Goal: Task Accomplishment & Management: Manage account settings

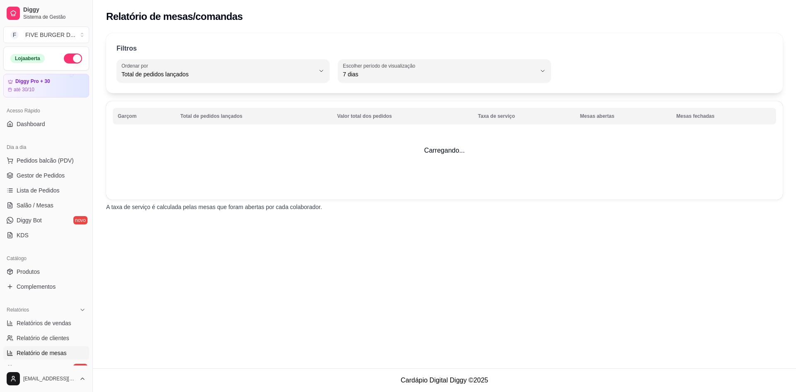
select select "TOTAL_OF_ORDERS"
select select "7"
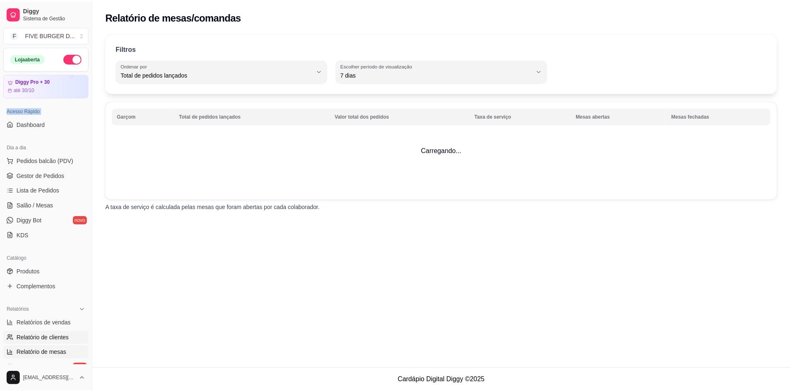
scroll to position [205, 0]
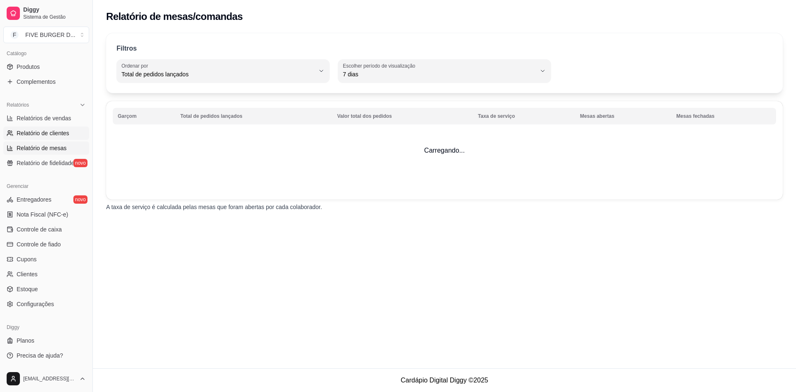
click at [41, 137] on span "Relatório de clientes" at bounding box center [43, 133] width 53 height 8
select select "30"
select select "HIGHEST_TOTAL_SPENT_WITH_ORDERS"
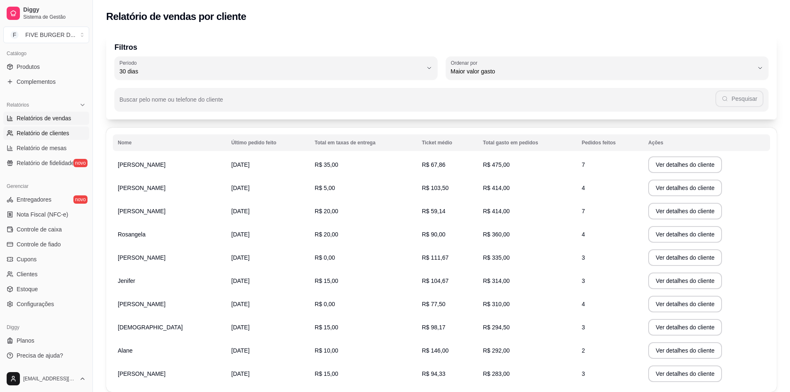
click at [47, 124] on link "Relatórios de vendas" at bounding box center [46, 118] width 86 height 13
select select "ALL"
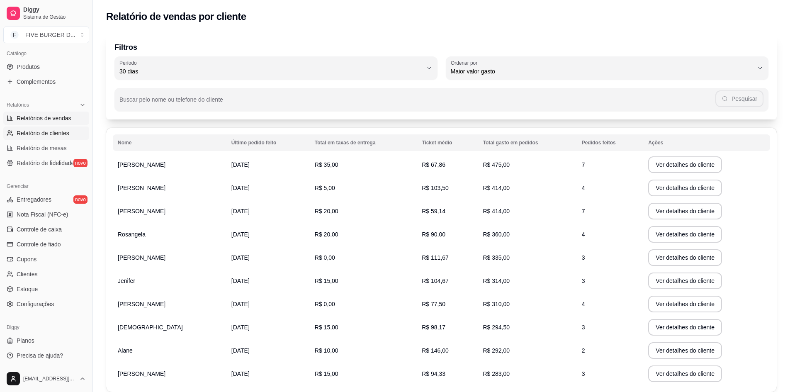
select select "0"
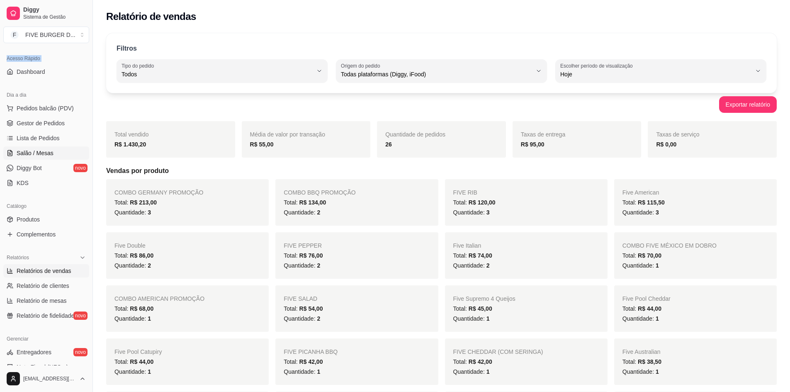
scroll to position [39, 0]
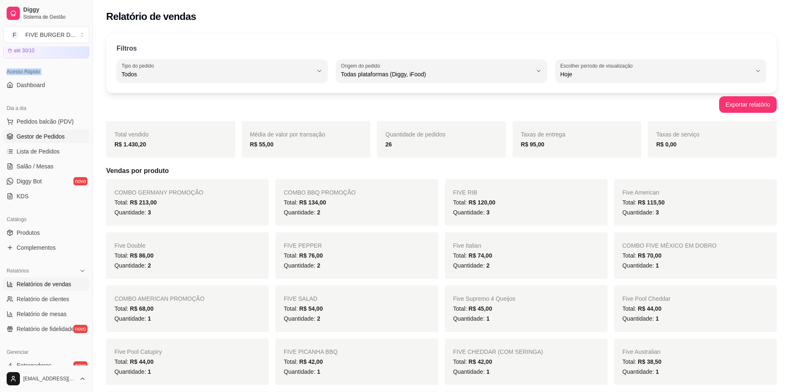
click at [47, 142] on link "Gestor de Pedidos" at bounding box center [46, 136] width 86 height 13
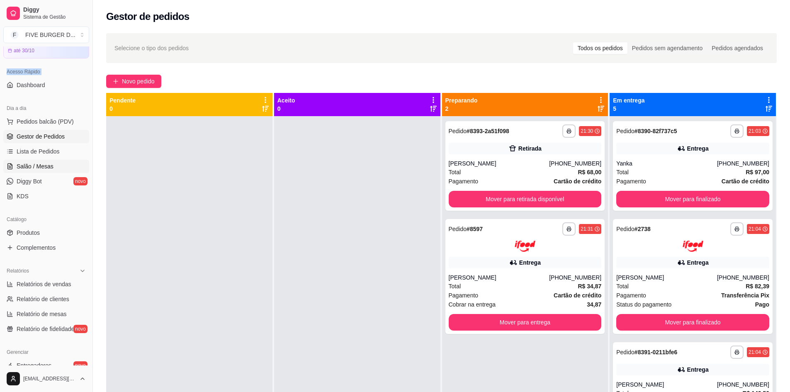
click at [41, 165] on span "Salão / Mesas" at bounding box center [35, 166] width 37 height 8
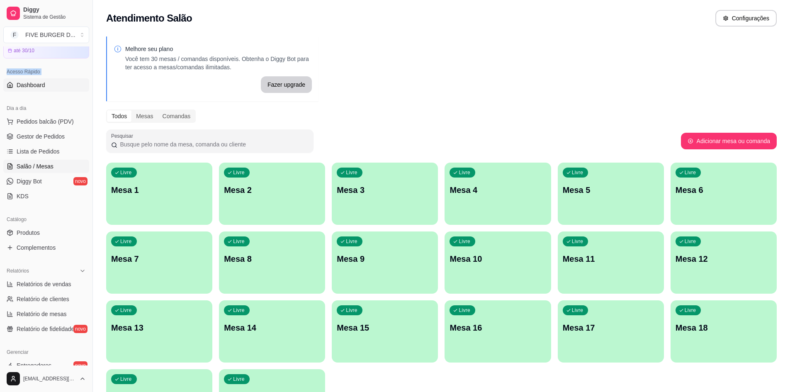
click at [34, 89] on span "Dashboard" at bounding box center [31, 85] width 29 height 8
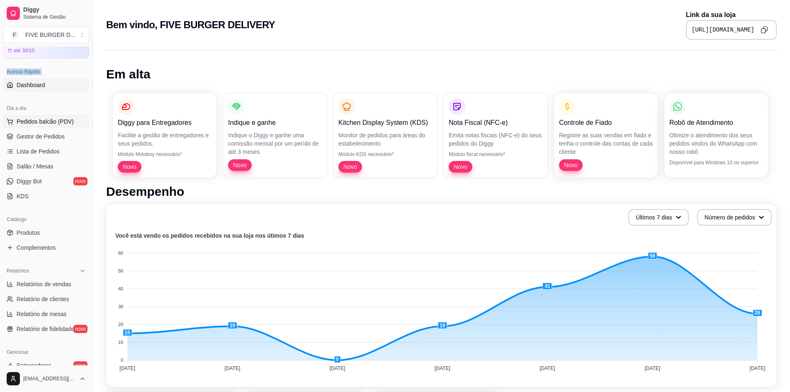
click at [41, 124] on span "Pedidos balcão (PDV)" at bounding box center [45, 121] width 57 height 8
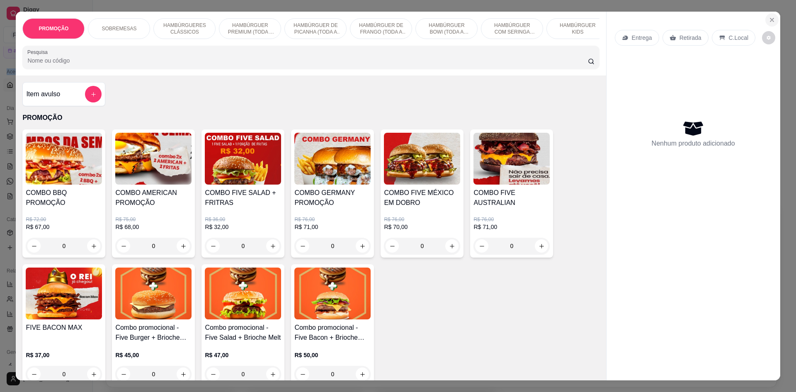
click at [770, 16] on button "Close" at bounding box center [772, 19] width 13 height 13
click at [770, 16] on p "Link da sua loja" at bounding box center [731, 15] width 91 height 10
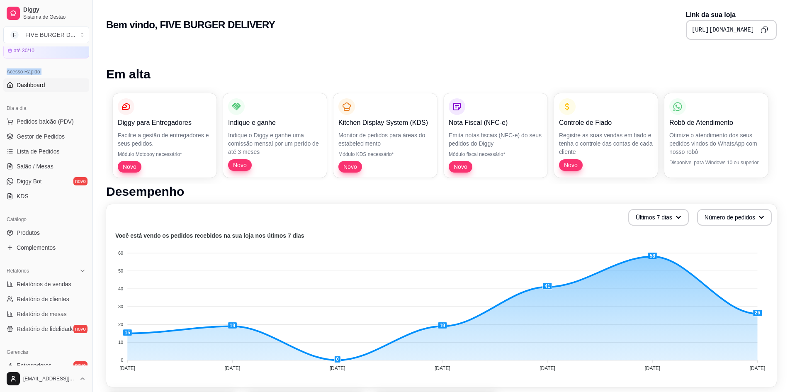
click at [770, 16] on p "Link da sua loja" at bounding box center [731, 15] width 91 height 10
click at [56, 137] on span "Gestor de Pedidos" at bounding box center [41, 136] width 48 height 8
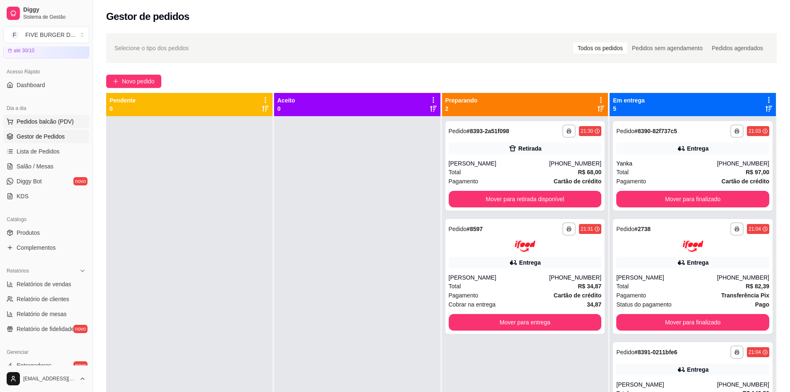
click at [27, 119] on span "Pedidos balcão (PDV)" at bounding box center [45, 121] width 57 height 8
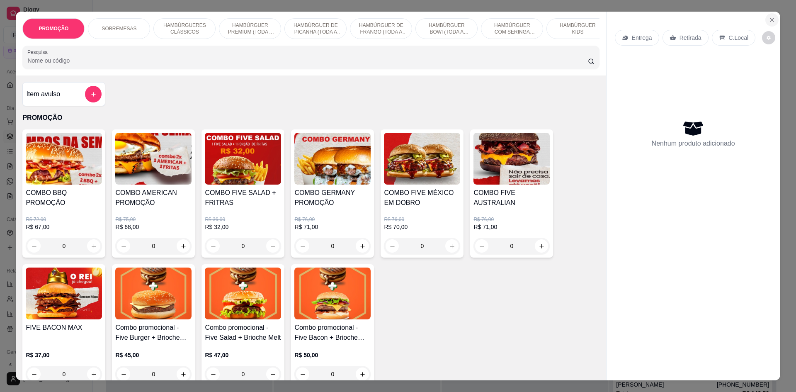
click at [772, 17] on icon "Close" at bounding box center [772, 20] width 7 height 7
click at [772, 17] on div "Gestor de pedidos" at bounding box center [441, 16] width 671 height 13
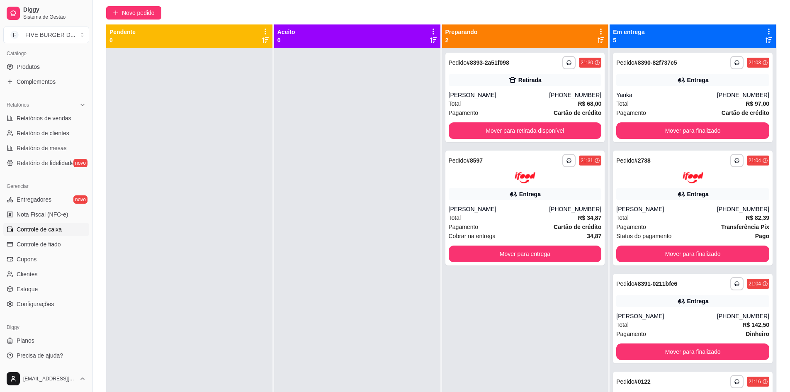
scroll to position [83, 0]
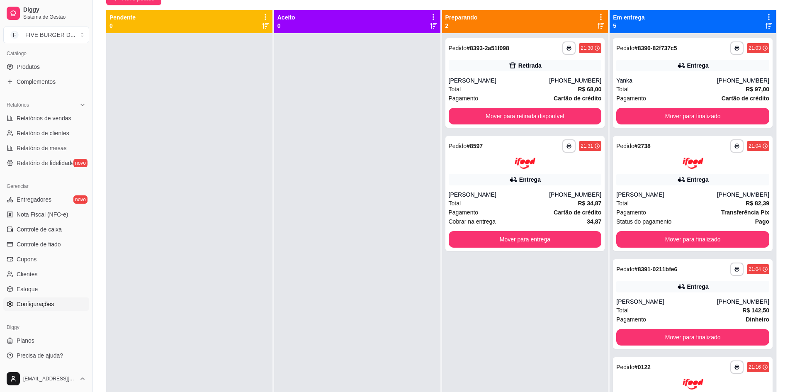
click at [53, 304] on link "Configurações" at bounding box center [46, 303] width 86 height 13
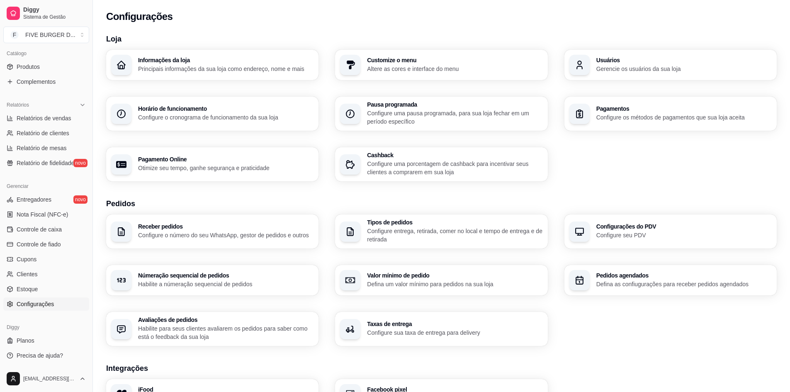
click at [613, 84] on div "Informações da loja Principais informações da sua loja como endereço, nome e ma…" at bounding box center [441, 115] width 671 height 131
click at [613, 82] on div "Informações da loja Principais informações da sua loja como endereço, nome e ma…" at bounding box center [441, 115] width 671 height 131
click at [626, 58] on h3 "Usuários" at bounding box center [683, 60] width 175 height 6
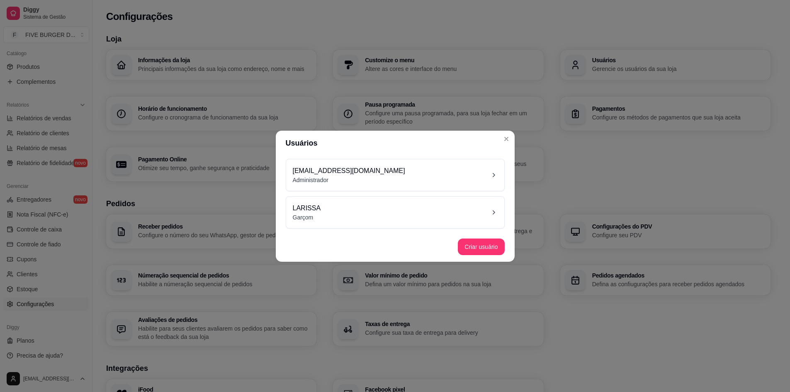
click at [511, 137] on div "Informações da loja Principais informações da sua loja como endereço, nome e ma…" at bounding box center [438, 115] width 664 height 131
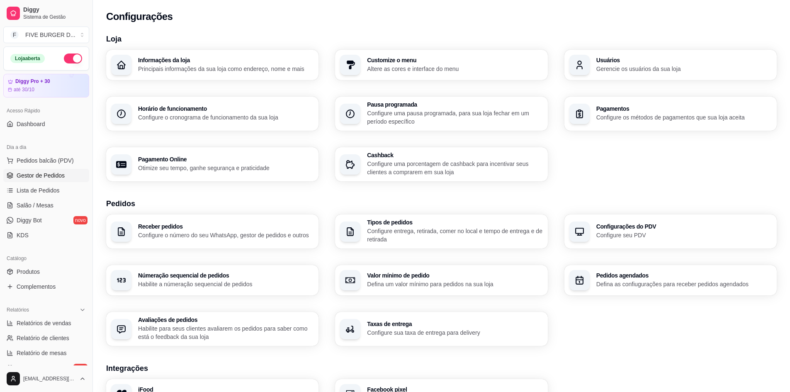
click at [45, 178] on span "Gestor de Pedidos" at bounding box center [41, 175] width 48 height 8
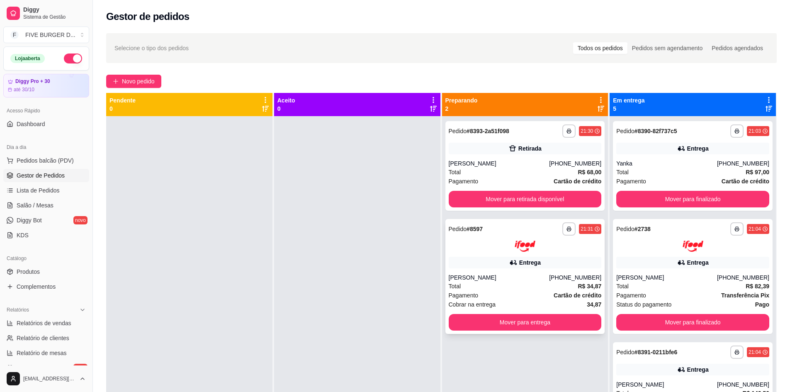
click at [518, 293] on div "Pagamento Cartão de crédito" at bounding box center [525, 295] width 153 height 9
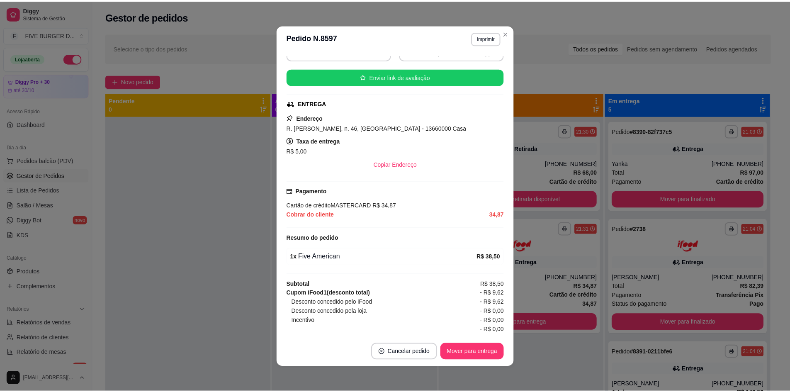
scroll to position [124, 0]
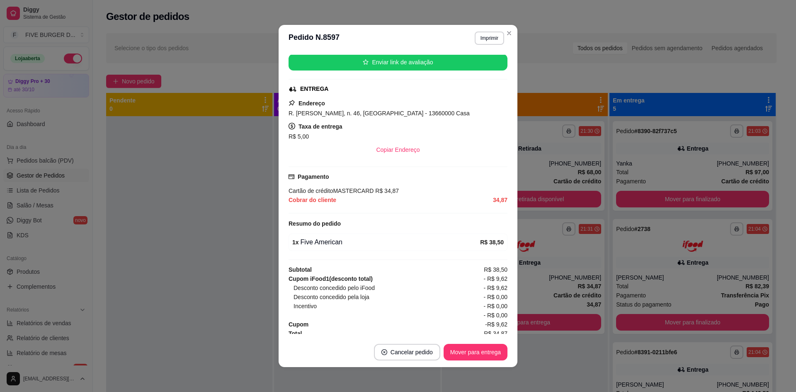
click at [489, 359] on button "Mover para entrega" at bounding box center [476, 352] width 64 height 17
click at [489, 359] on div "Mover para entrega" at bounding box center [469, 352] width 75 height 17
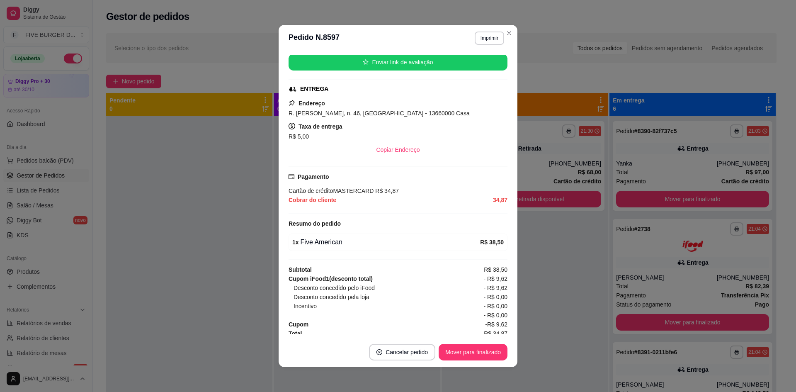
click at [573, 260] on div "**********" at bounding box center [525, 312] width 166 height 392
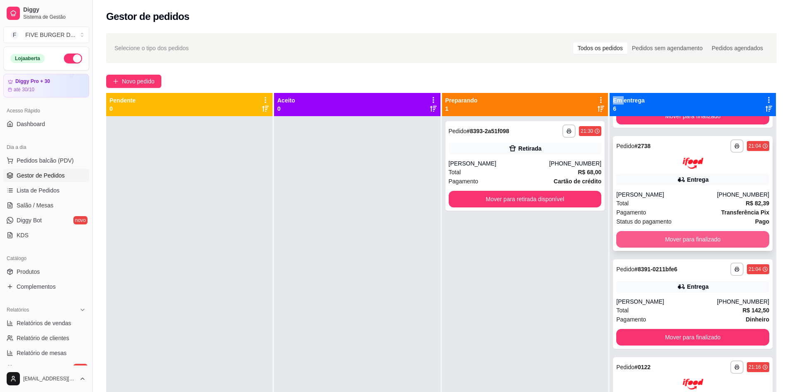
scroll to position [166, 0]
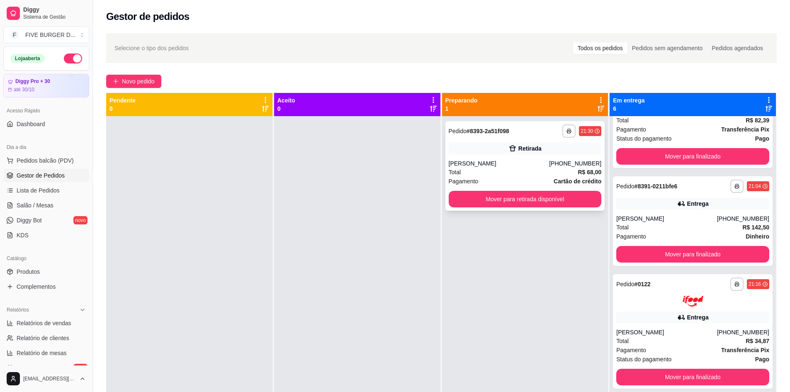
click at [537, 157] on div "**********" at bounding box center [525, 166] width 160 height 90
click at [503, 138] on div "**********" at bounding box center [525, 166] width 160 height 90
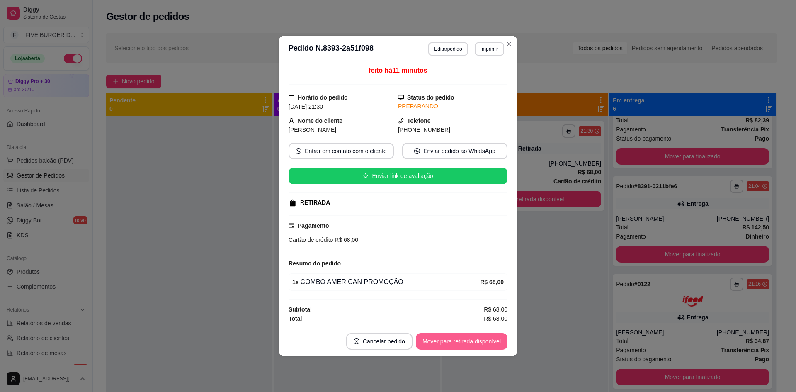
click at [457, 339] on button "Mover para retirada disponível" at bounding box center [462, 341] width 92 height 17
click at [457, 339] on div "Mover para retirada disponível" at bounding box center [462, 341] width 92 height 17
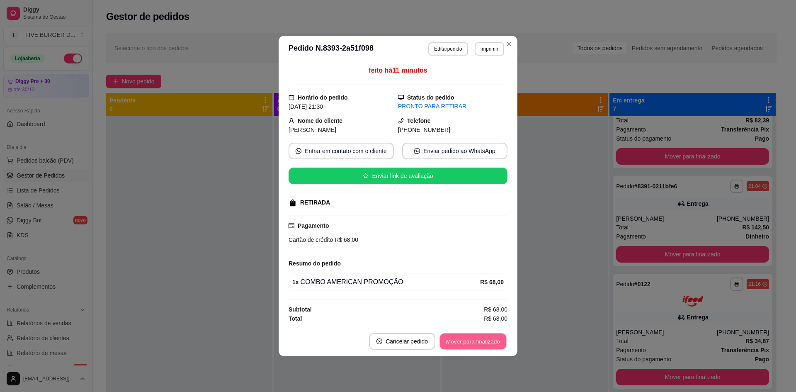
click at [457, 339] on button "Mover para finalizado" at bounding box center [473, 341] width 67 height 16
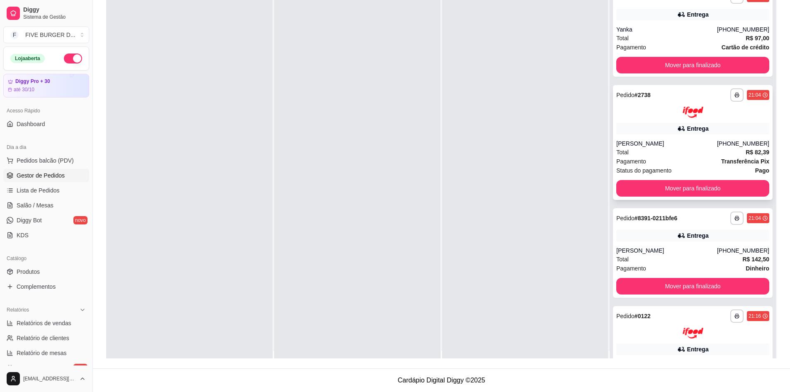
scroll to position [0, 0]
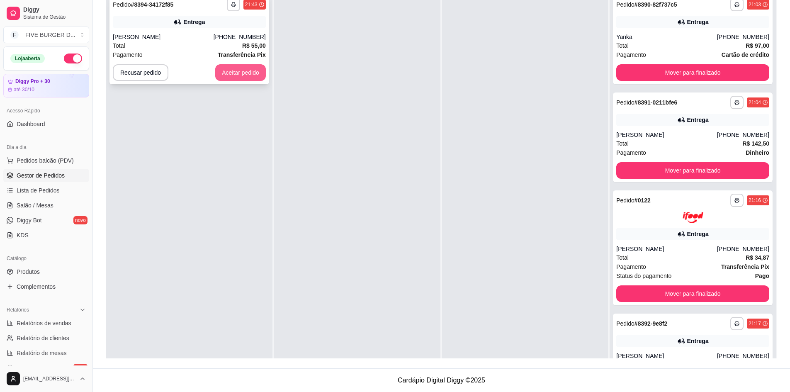
click at [243, 72] on button "Aceitar pedido" at bounding box center [240, 72] width 51 height 17
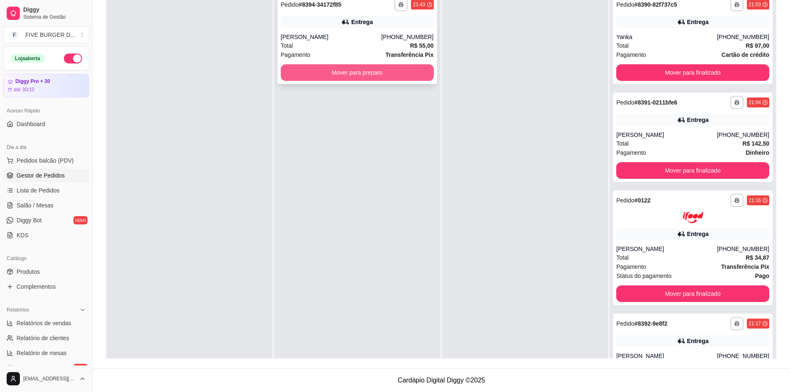
click at [317, 71] on button "Mover para preparo" at bounding box center [357, 72] width 153 height 17
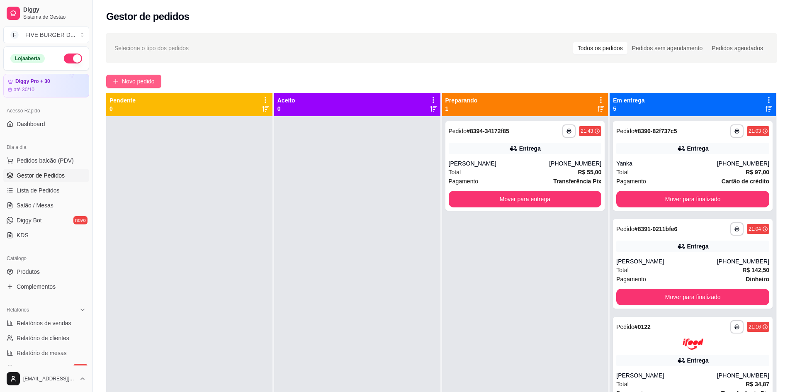
click at [125, 82] on span "Novo pedido" at bounding box center [138, 81] width 33 height 9
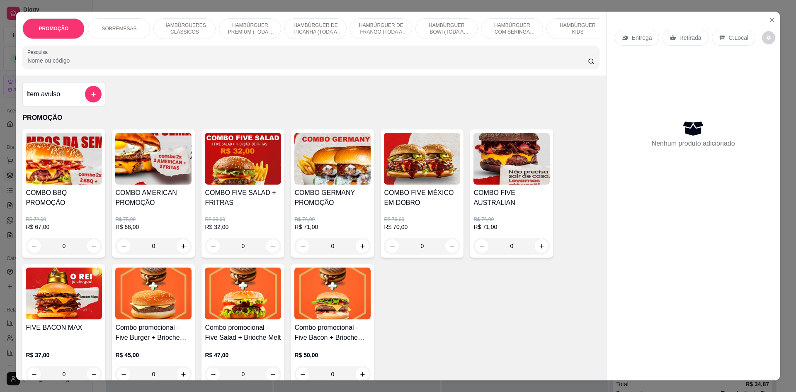
click at [331, 185] on img at bounding box center [332, 159] width 76 height 52
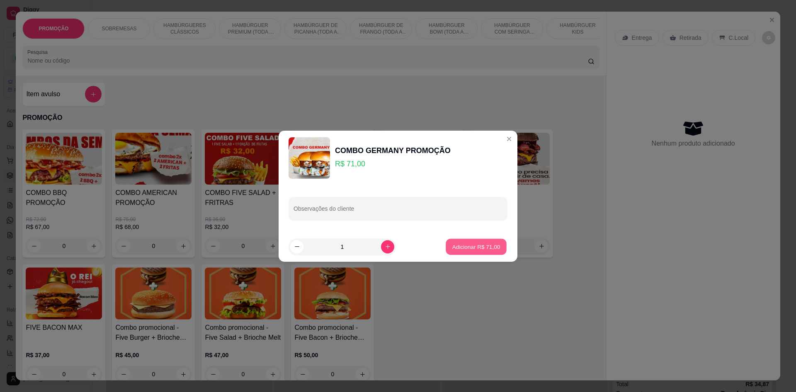
click at [498, 248] on button "Adicionar R$ 71,00" at bounding box center [476, 246] width 61 height 16
type input "1"
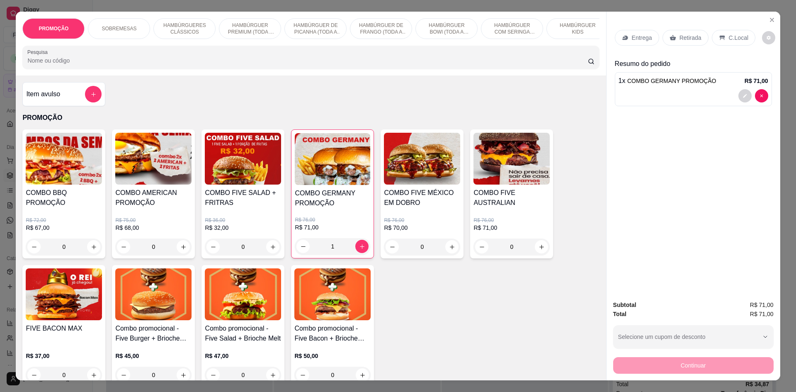
click at [681, 41] on p "Retirada" at bounding box center [691, 38] width 22 height 8
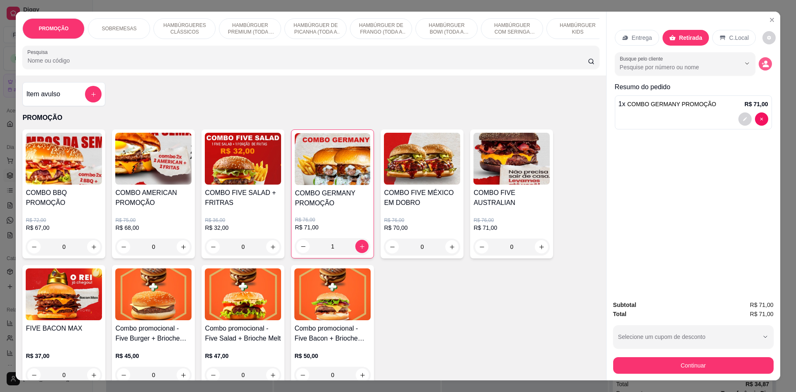
click at [765, 66] on icon "decrease-product-quantity" at bounding box center [766, 65] width 6 height 3
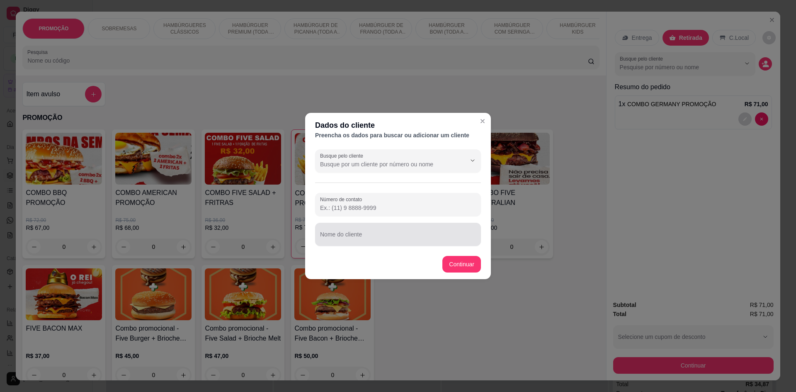
click at [369, 224] on div "Nome do cliente" at bounding box center [398, 234] width 166 height 23
type input "[DEMOGRAPHIC_DATA]"
click at [462, 262] on div "COMBO BBQ PROMOÇÃO R$ 72,00 R$ 67,00 0 COMBO AMERICAN PROMOÇÃO R$ 75,00 R$ 68,0…" at bounding box center [310, 257] width 577 height 257
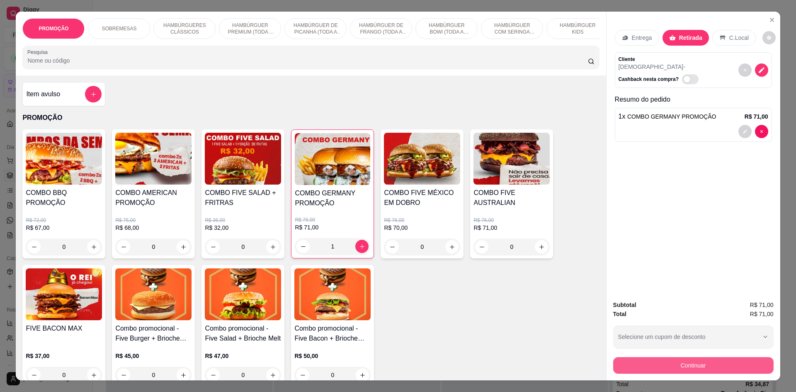
click at [680, 365] on button "Continuar" at bounding box center [693, 365] width 160 height 17
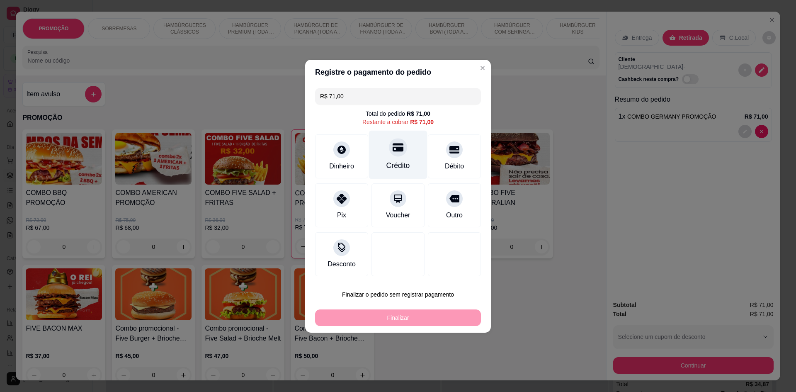
click at [394, 166] on div "Crédito" at bounding box center [399, 165] width 24 height 11
type input "R$ 0,00"
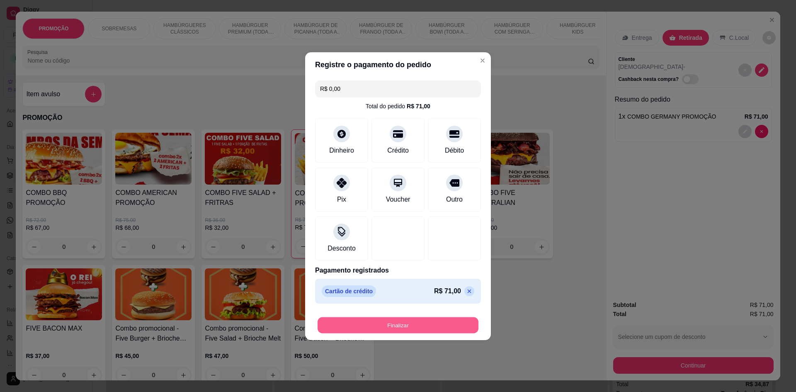
click at [428, 318] on button "Finalizar" at bounding box center [398, 325] width 161 height 16
type input "0"
type input "-R$ 71,00"
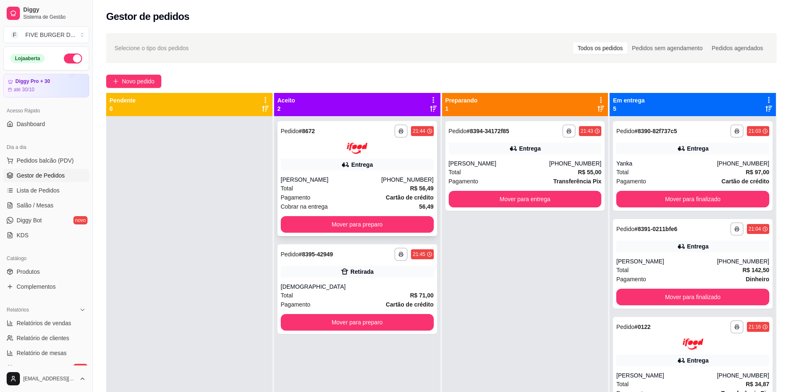
click at [319, 233] on div "**********" at bounding box center [357, 178] width 160 height 115
click at [326, 230] on button "Mover para preparo" at bounding box center [357, 224] width 153 height 17
click at [326, 230] on div "Mover para preparo" at bounding box center [357, 224] width 153 height 17
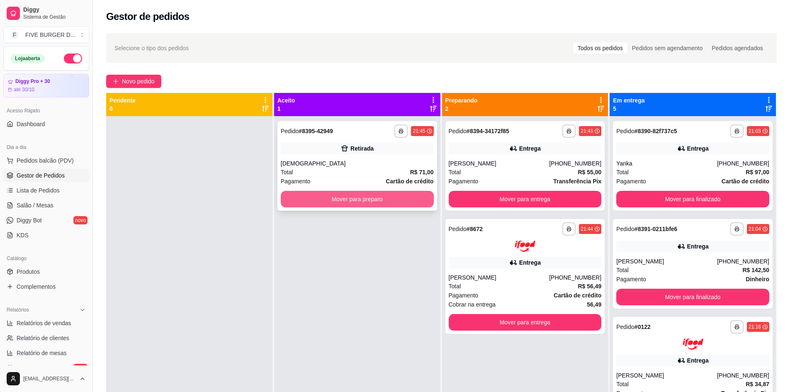
click at [376, 196] on button "Mover para preparo" at bounding box center [357, 199] width 153 height 17
click at [376, 196] on div "Mover para preparo" at bounding box center [357, 199] width 153 height 17
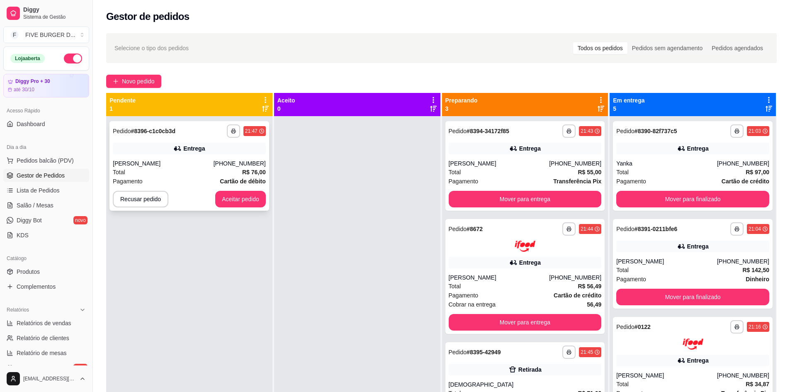
click at [265, 203] on div "**********" at bounding box center [189, 166] width 160 height 90
click at [265, 204] on div "**********" at bounding box center [189, 166] width 160 height 90
click at [235, 200] on button "Aceitar pedido" at bounding box center [240, 199] width 51 height 17
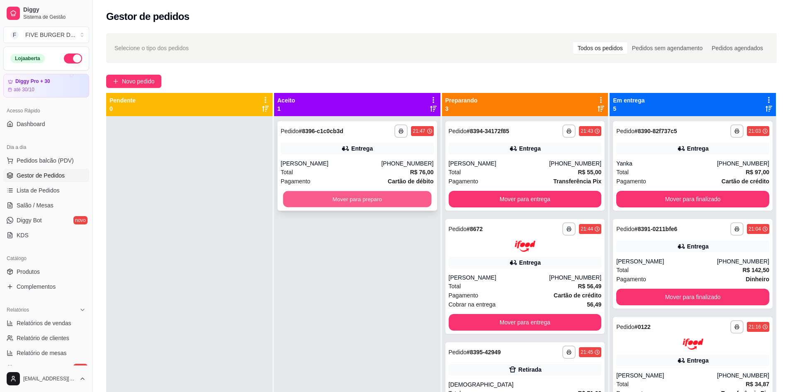
click at [348, 198] on button "Mover para preparo" at bounding box center [357, 199] width 148 height 16
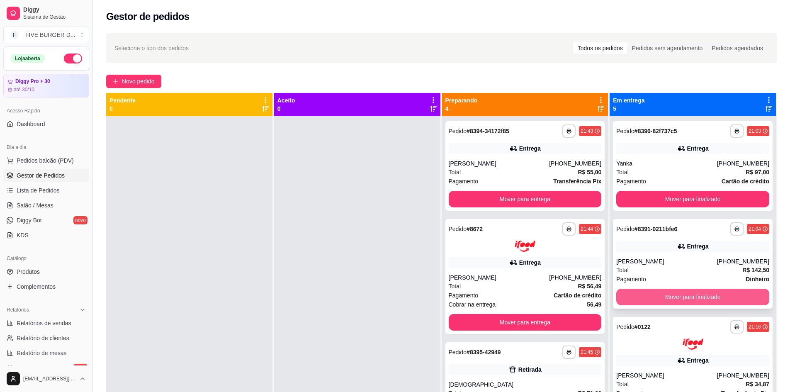
click at [710, 303] on button "Mover para finalizado" at bounding box center [692, 297] width 153 height 17
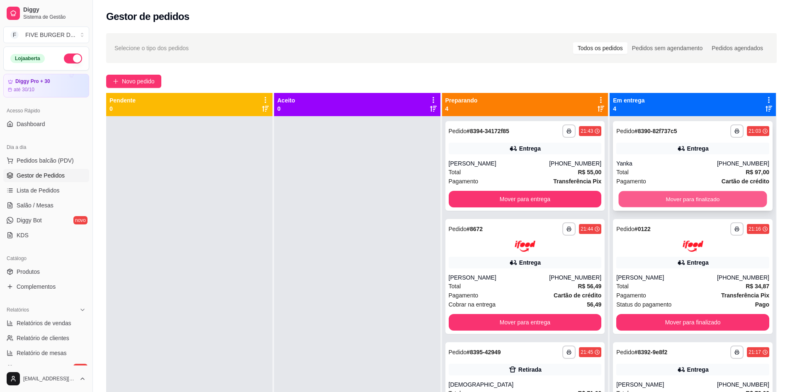
click at [700, 204] on button "Mover para finalizado" at bounding box center [693, 199] width 148 height 16
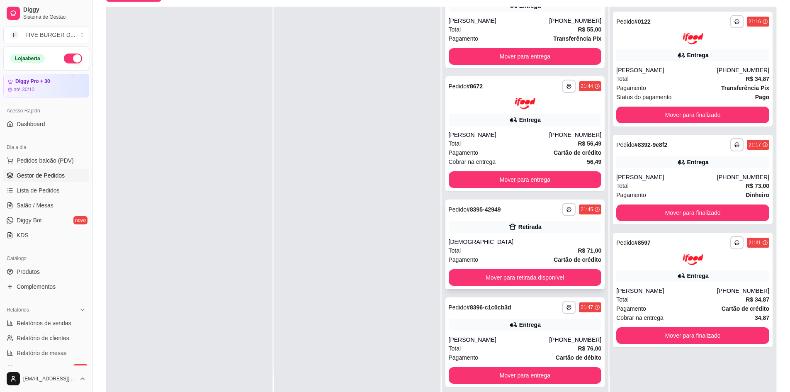
scroll to position [126, 0]
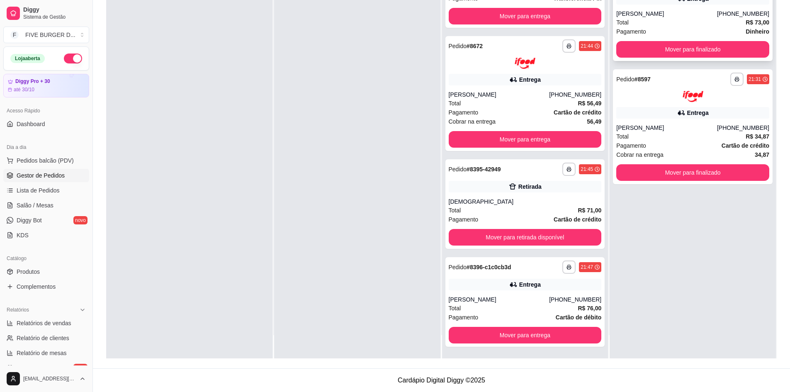
click at [710, 18] on div "Total R$ 73,00" at bounding box center [692, 22] width 153 height 9
click at [685, 106] on div "**********" at bounding box center [693, 126] width 160 height 115
click at [39, 191] on span "Lista de Pedidos" at bounding box center [38, 190] width 43 height 8
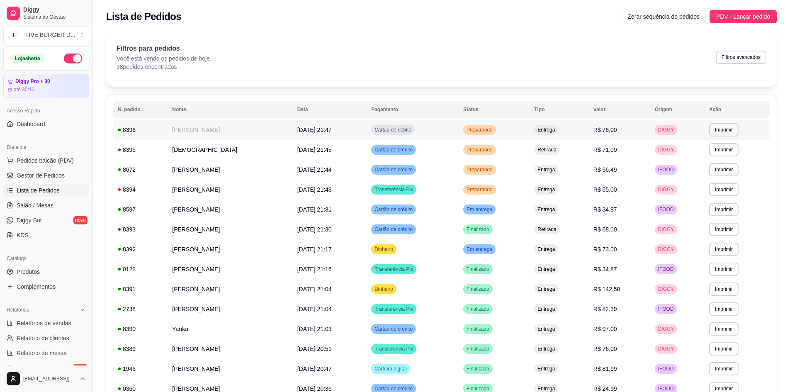
click at [202, 131] on td "[PERSON_NAME]" at bounding box center [229, 130] width 125 height 20
click at [172, 172] on td "[PERSON_NAME]" at bounding box center [229, 170] width 125 height 20
click at [154, 169] on div "8672" at bounding box center [140, 169] width 44 height 8
click at [189, 169] on td "[PERSON_NAME]" at bounding box center [229, 170] width 125 height 20
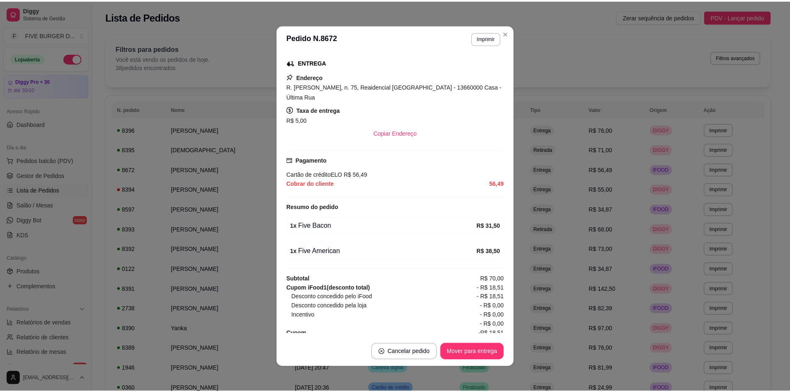
scroll to position [164, 0]
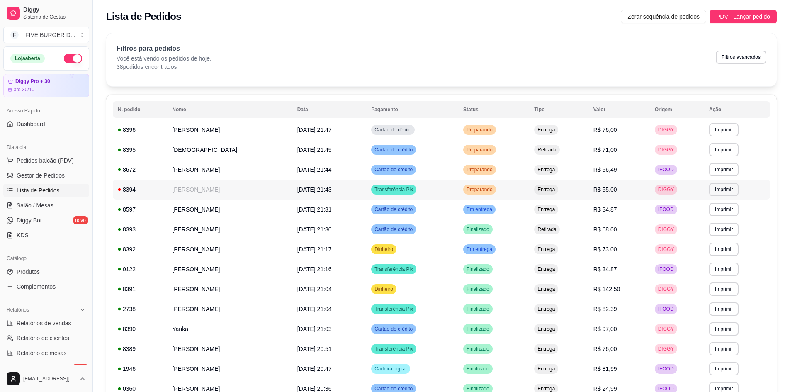
click at [180, 186] on td "[PERSON_NAME]" at bounding box center [229, 190] width 125 height 20
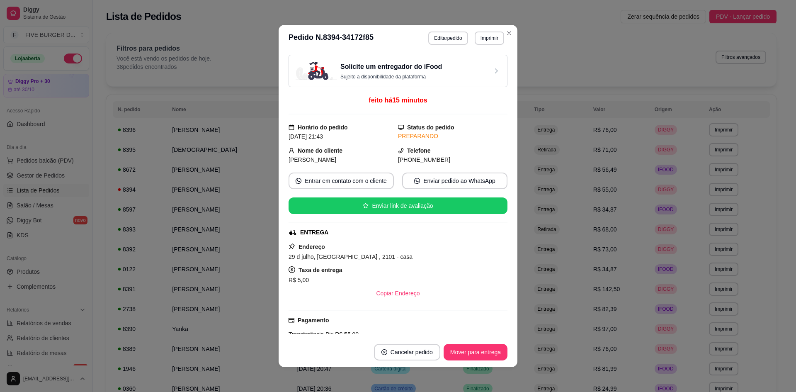
drag, startPoint x: 507, startPoint y: 30, endPoint x: 501, endPoint y: 33, distance: 6.7
click at [507, 30] on div "**********" at bounding box center [441, 390] width 697 height 725
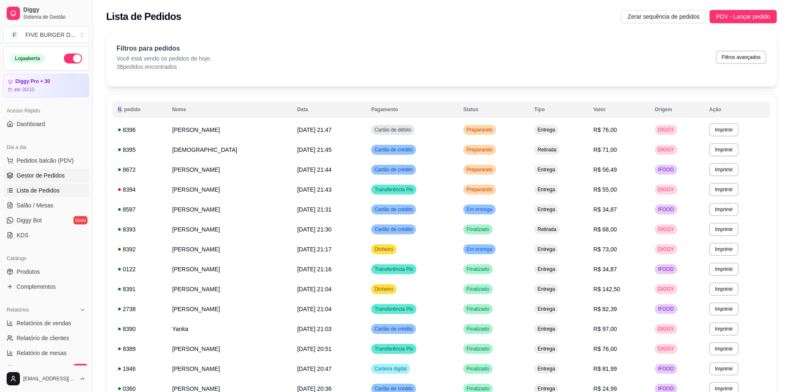
click at [39, 173] on span "Gestor de Pedidos" at bounding box center [41, 175] width 48 height 8
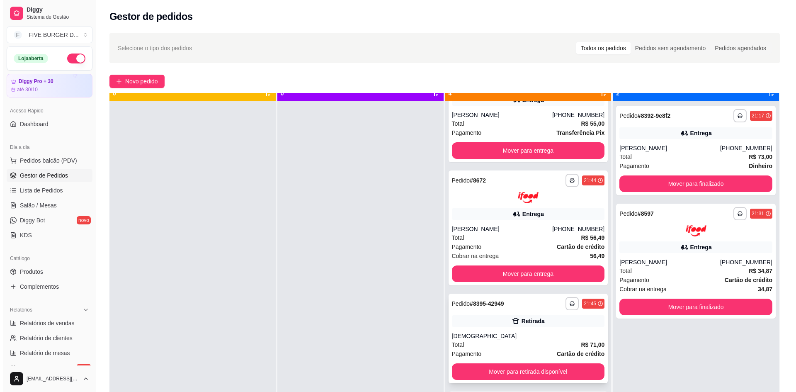
scroll to position [23, 0]
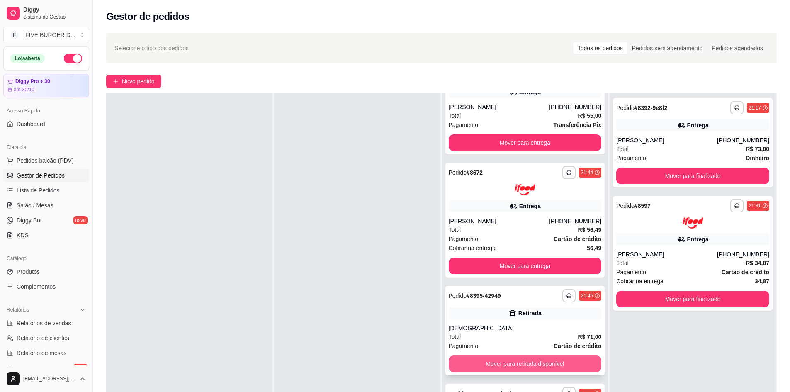
click at [549, 361] on button "Mover para retirada disponível" at bounding box center [525, 363] width 153 height 17
click at [549, 361] on div "Mover para retirada disponível" at bounding box center [525, 363] width 153 height 17
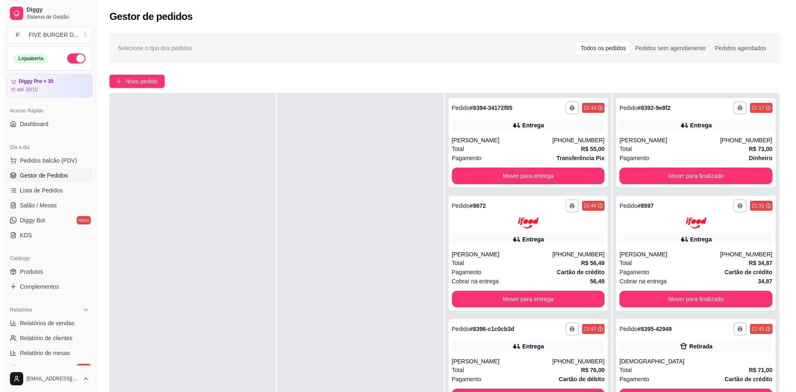
scroll to position [124, 0]
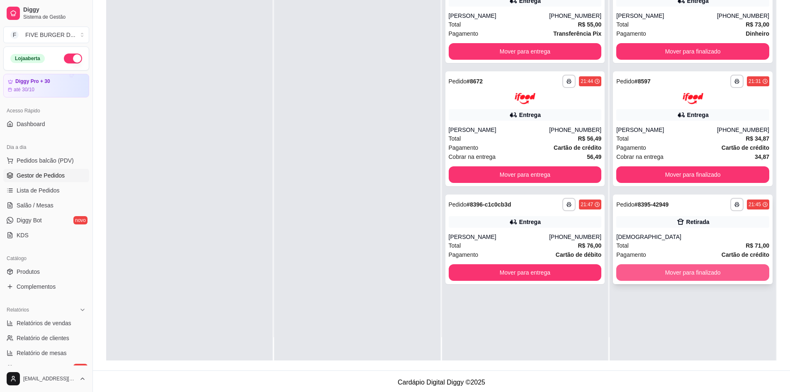
click at [659, 279] on button "Mover para finalizado" at bounding box center [692, 272] width 153 height 17
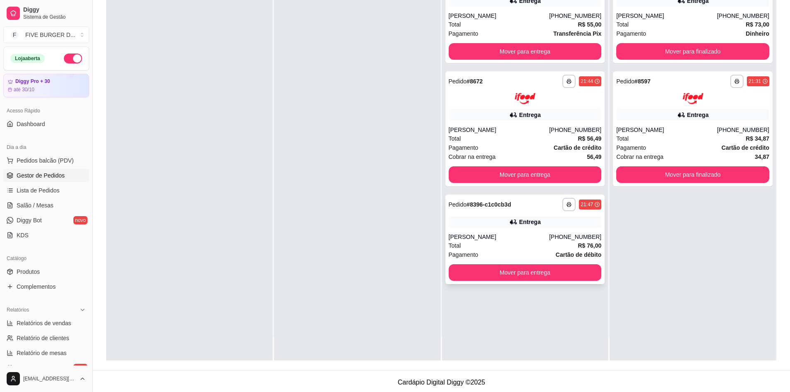
click at [489, 213] on div "**********" at bounding box center [525, 240] width 160 height 90
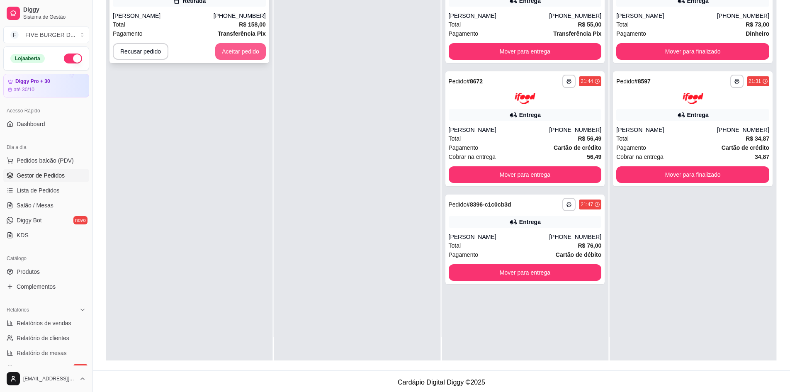
click at [216, 54] on button "Aceitar pedido" at bounding box center [240, 51] width 51 height 17
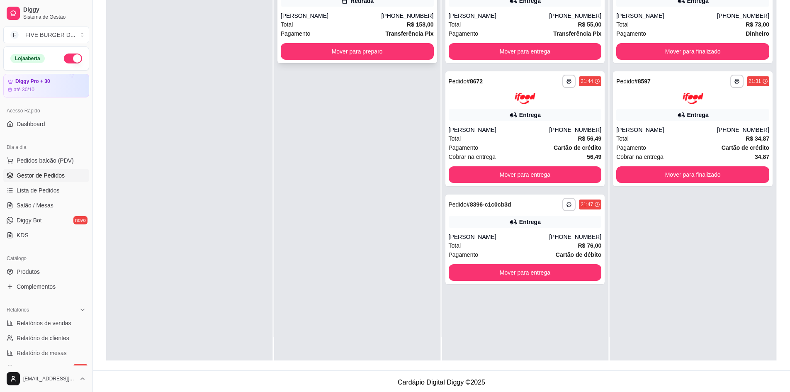
click at [336, 61] on div "**********" at bounding box center [357, 18] width 160 height 90
click at [334, 57] on button "Mover para preparo" at bounding box center [357, 52] width 148 height 16
click at [334, 57] on div "Mover para preparo" at bounding box center [357, 51] width 153 height 17
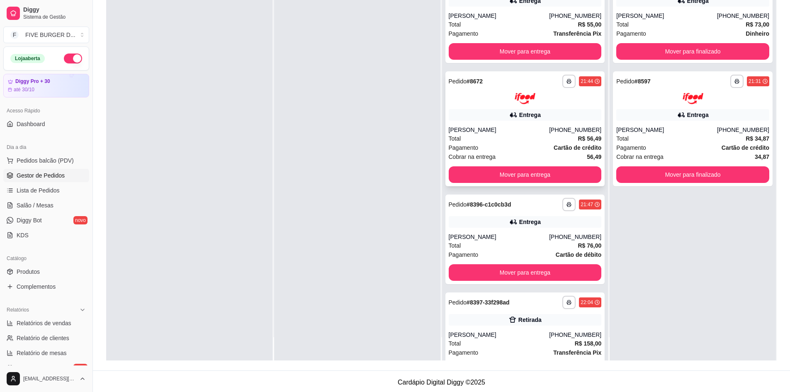
click at [525, 136] on div "Total R$ 56,49" at bounding box center [525, 138] width 153 height 9
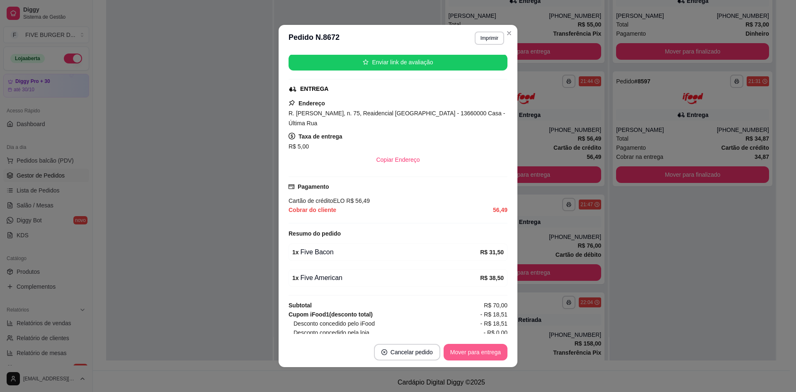
click at [474, 347] on button "Mover para entrega" at bounding box center [476, 352] width 64 height 17
click at [474, 347] on div "Mover para entrega" at bounding box center [476, 352] width 64 height 17
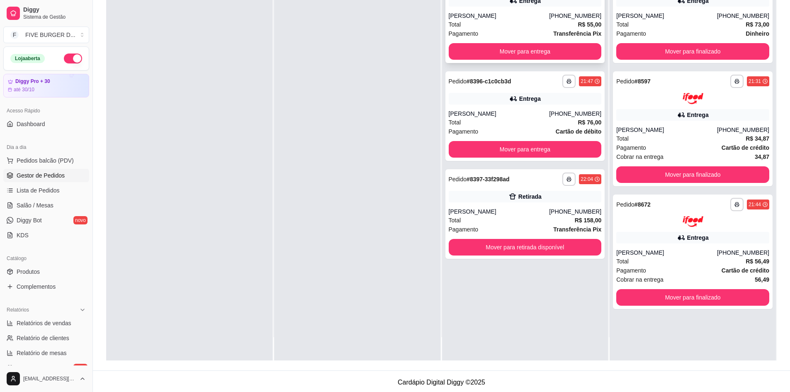
click at [506, 25] on div "Total R$ 55,00" at bounding box center [525, 24] width 153 height 9
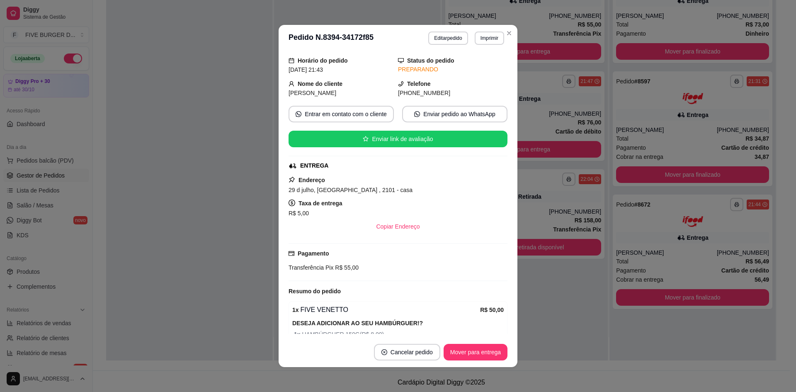
scroll to position [0, 0]
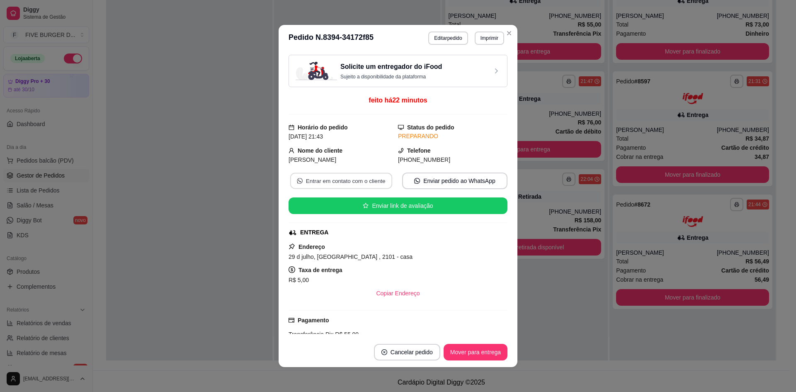
click at [356, 178] on button "Entrar em contato com o cliente" at bounding box center [341, 181] width 102 height 16
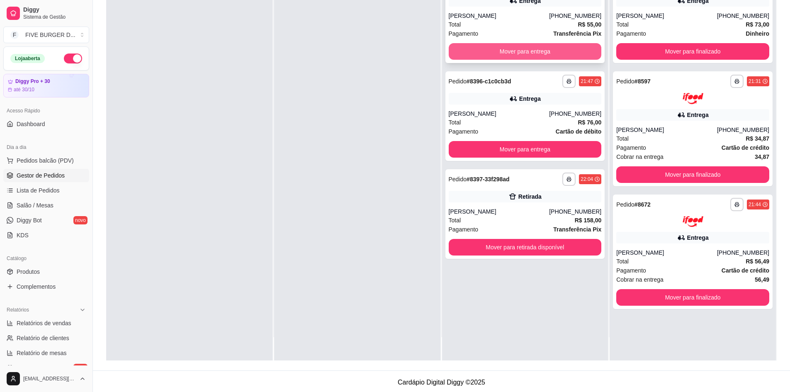
click at [522, 51] on button "Mover para entrega" at bounding box center [525, 51] width 153 height 17
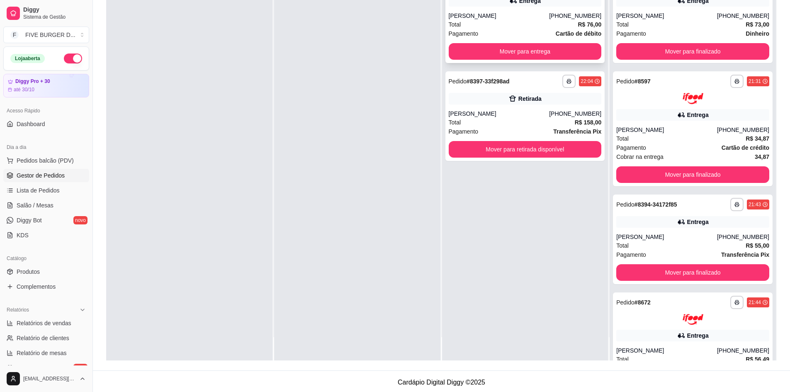
click at [518, 29] on div "Pagamento Cartão de débito" at bounding box center [525, 33] width 153 height 9
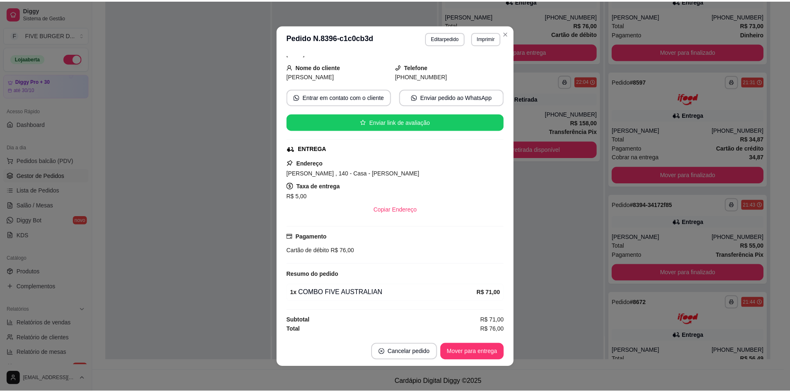
scroll to position [2, 0]
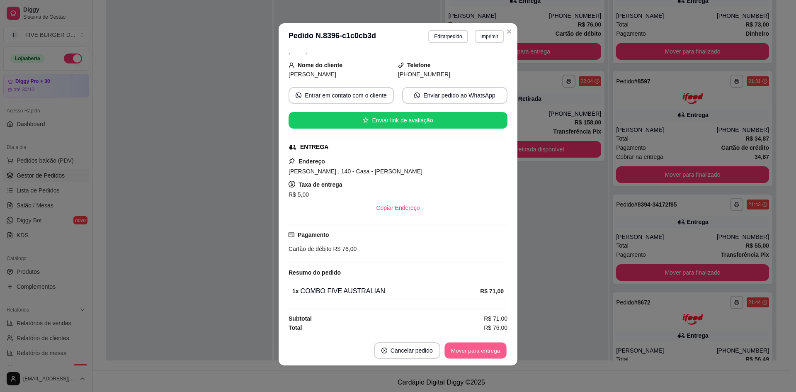
click at [472, 351] on button "Mover para entrega" at bounding box center [476, 351] width 62 height 16
click at [472, 351] on div "Mover para entrega" at bounding box center [476, 350] width 64 height 17
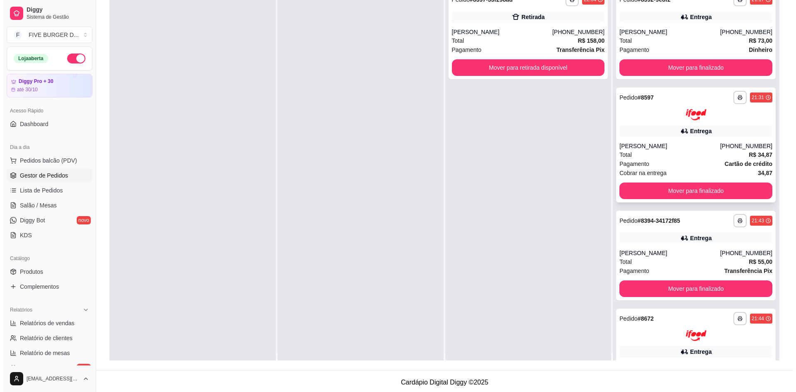
scroll to position [0, 0]
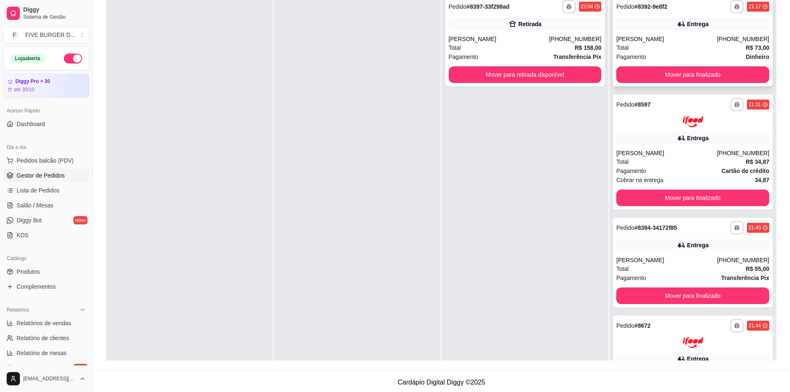
click at [676, 46] on div "Total R$ 73,00" at bounding box center [692, 47] width 153 height 9
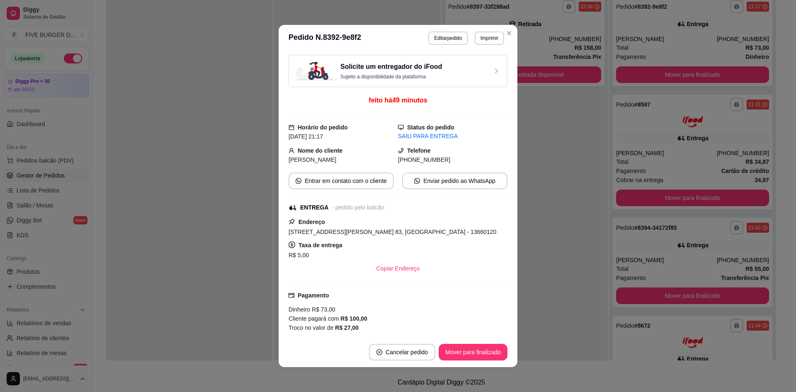
scroll to position [123, 0]
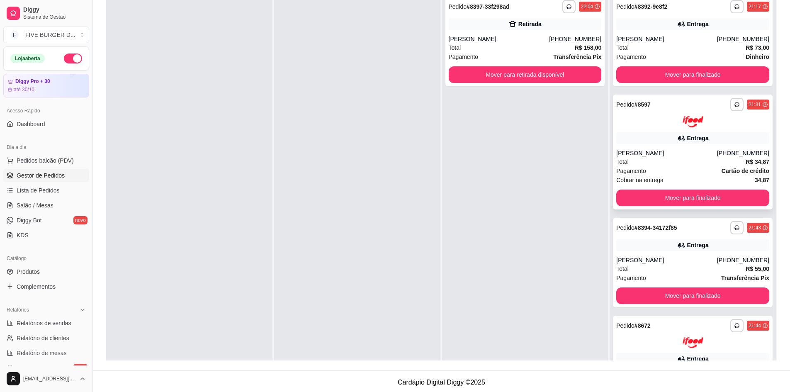
click at [693, 138] on div "Entrega" at bounding box center [698, 138] width 22 height 8
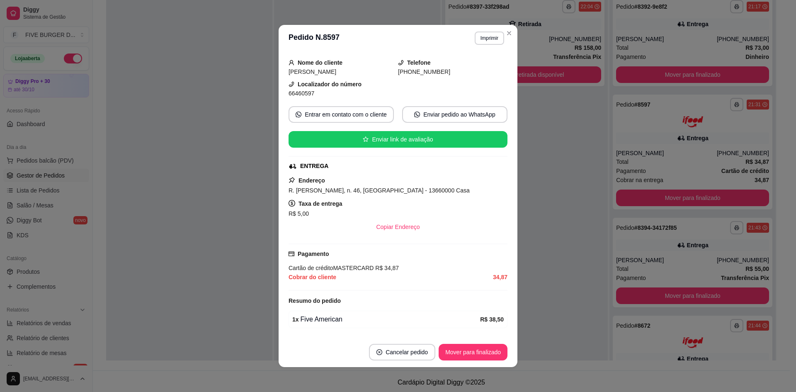
scroll to position [129, 0]
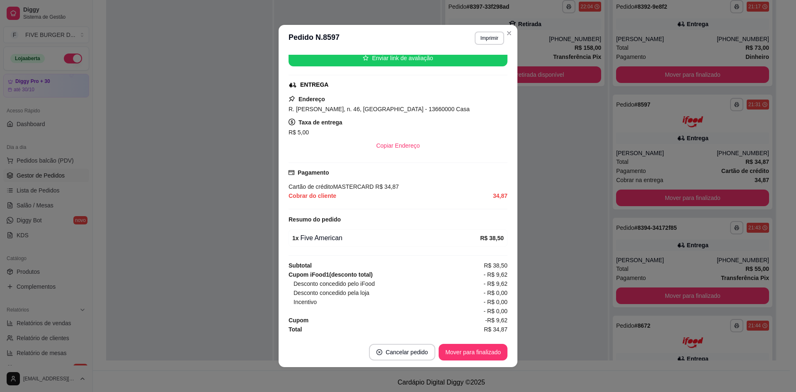
click at [546, 230] on div "**********" at bounding box center [525, 188] width 166 height 392
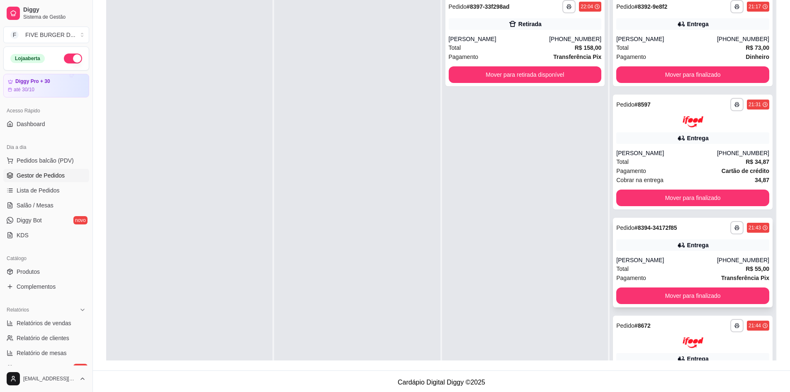
click at [652, 234] on div "**********" at bounding box center [692, 227] width 153 height 13
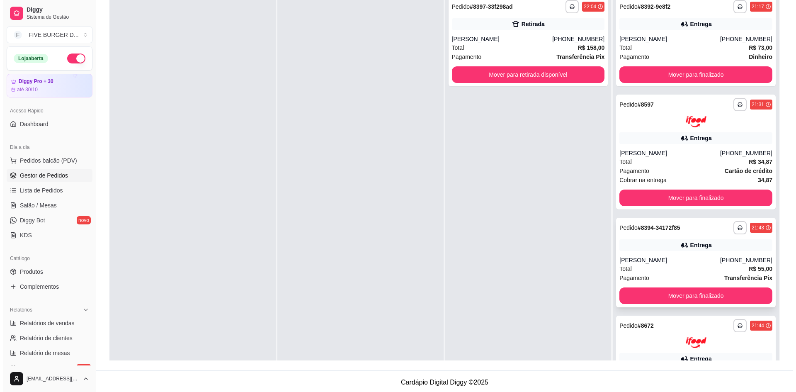
scroll to position [83, 0]
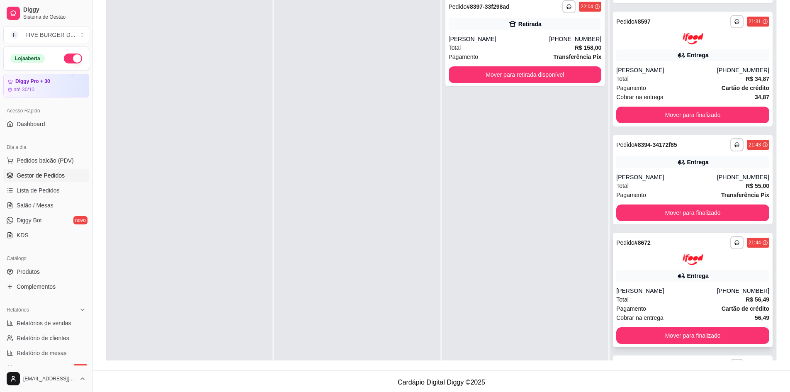
click at [694, 294] on div "[PERSON_NAME]" at bounding box center [666, 291] width 101 height 8
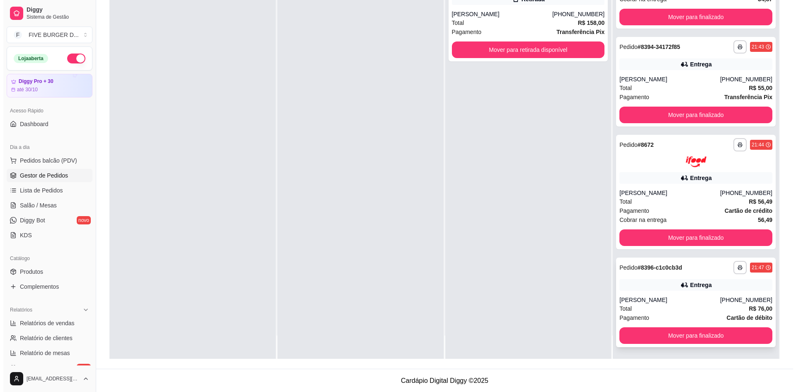
scroll to position [126, 0]
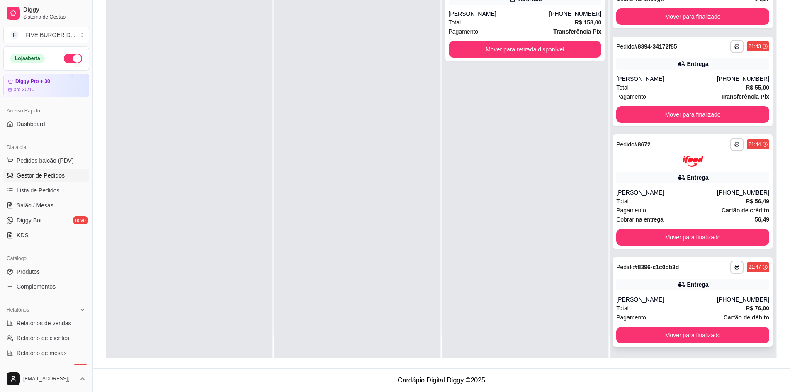
click at [662, 281] on div "Entrega" at bounding box center [692, 285] width 153 height 12
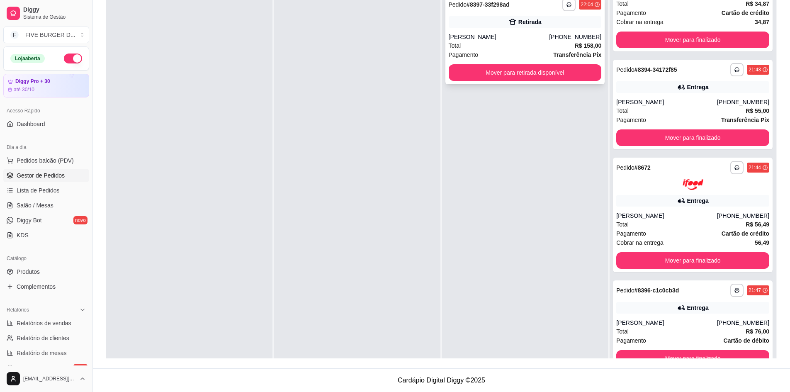
click at [511, 28] on div "**********" at bounding box center [525, 40] width 160 height 90
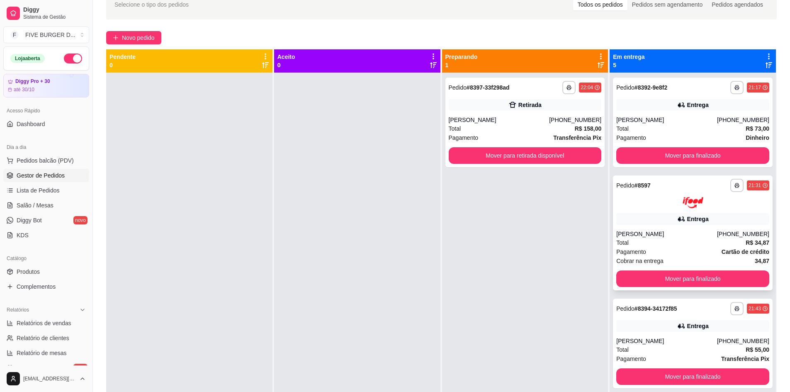
click at [657, 229] on div "**********" at bounding box center [693, 232] width 160 height 115
click at [712, 155] on button "Mover para finalizado" at bounding box center [693, 156] width 148 height 16
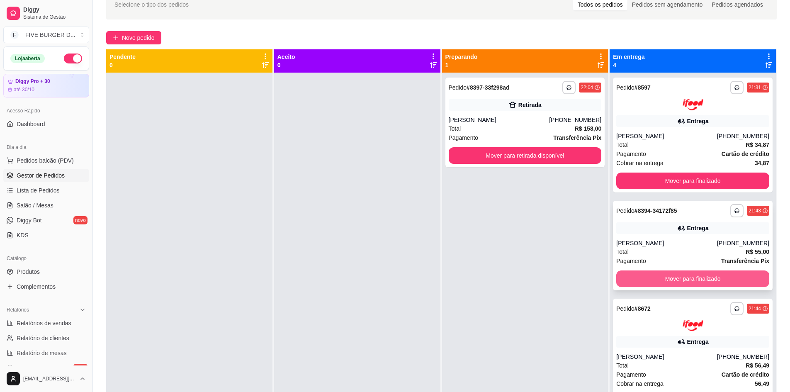
click at [686, 274] on button "Mover para finalizado" at bounding box center [692, 278] width 153 height 17
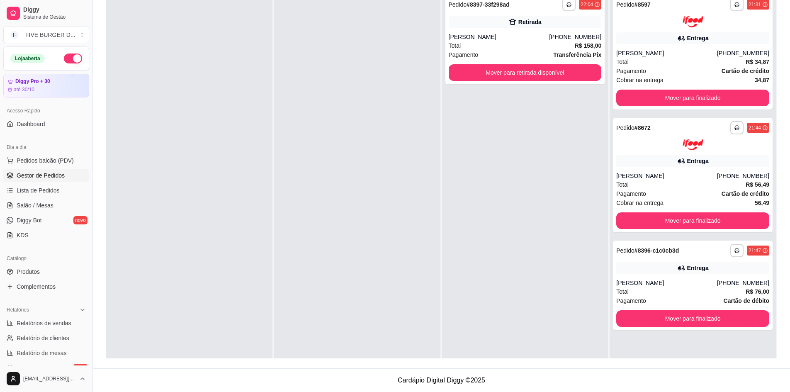
click at [693, 367] on div "**********" at bounding box center [441, 135] width 697 height 467
click at [566, 40] on div "[PHONE_NUMBER]" at bounding box center [575, 37] width 52 height 8
click at [323, 246] on div at bounding box center [357, 186] width 166 height 392
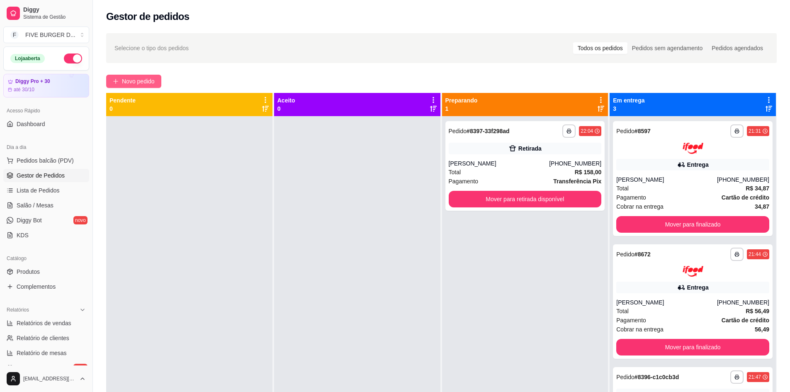
click at [137, 83] on span "Novo pedido" at bounding box center [138, 81] width 33 height 9
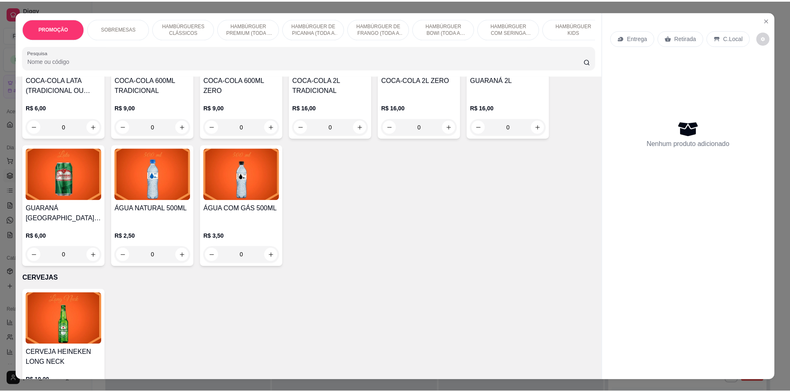
scroll to position [1817, 0]
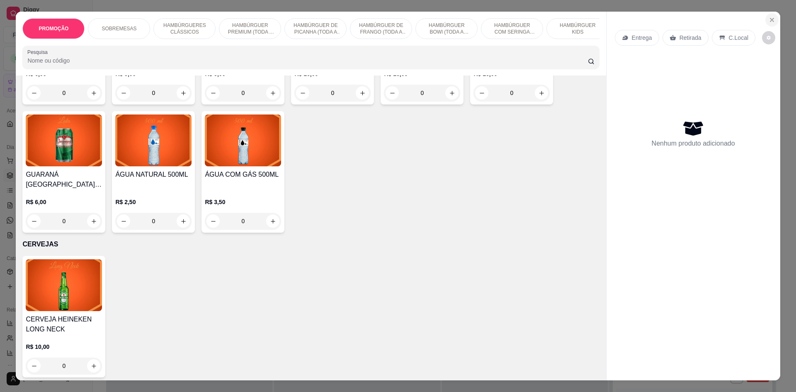
click at [772, 17] on icon "Close" at bounding box center [772, 20] width 7 height 7
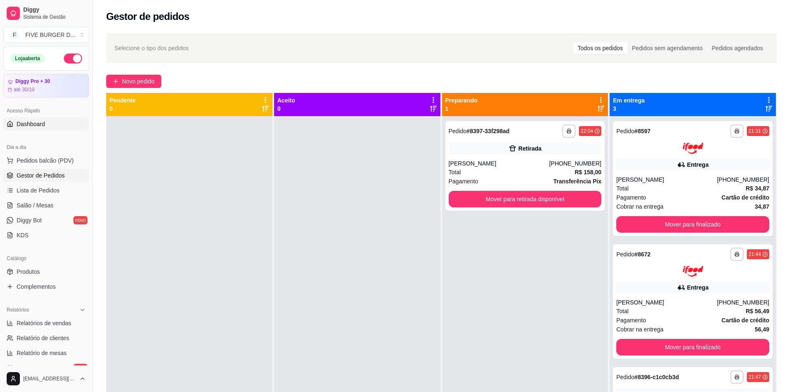
click at [34, 124] on span "Dashboard" at bounding box center [31, 124] width 29 height 8
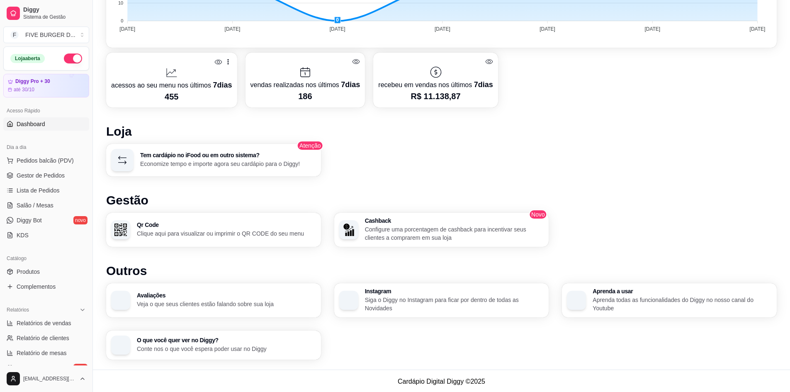
scroll to position [340, 0]
click at [42, 171] on link "Gestor de Pedidos" at bounding box center [46, 175] width 86 height 13
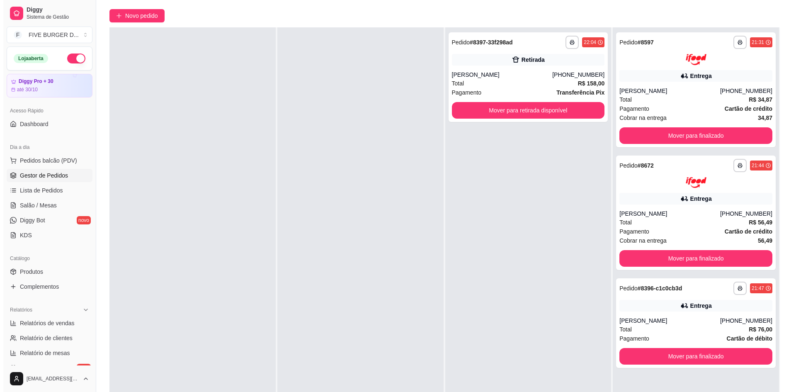
scroll to position [126, 0]
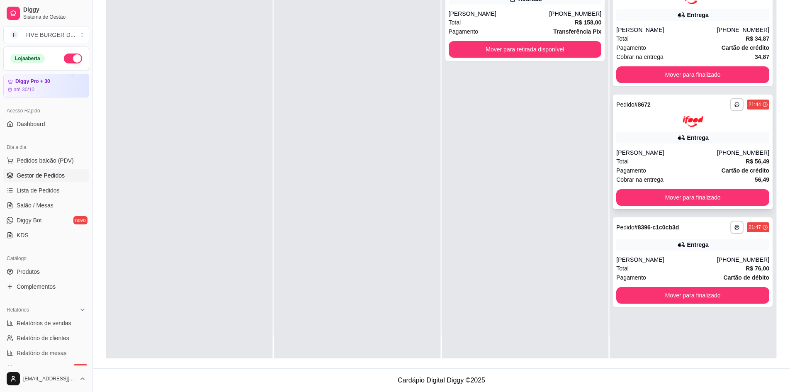
click at [661, 159] on div "Total R$ 56,49" at bounding box center [692, 161] width 153 height 9
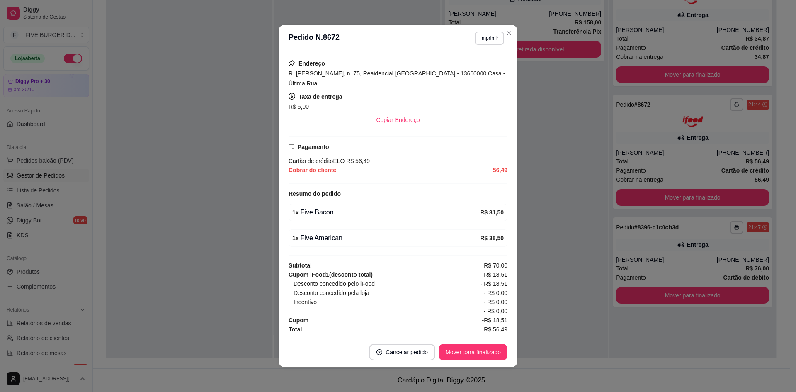
scroll to position [2, 0]
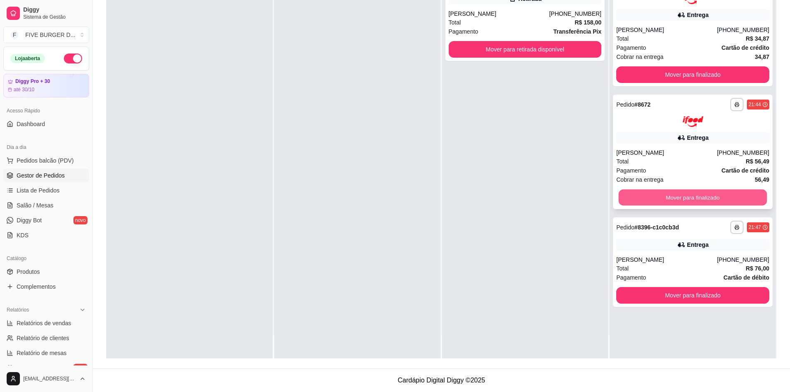
click at [671, 192] on button "Mover para finalizado" at bounding box center [693, 198] width 148 height 16
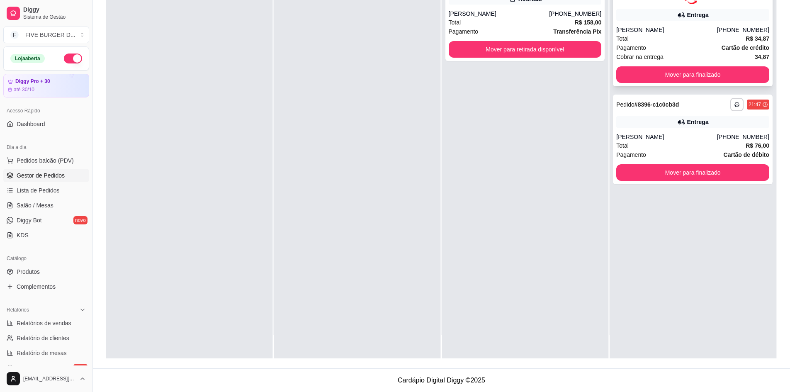
click at [639, 32] on div "[PERSON_NAME]" at bounding box center [666, 30] width 101 height 8
click at [662, 75] on button "Mover para finalizado" at bounding box center [693, 74] width 148 height 16
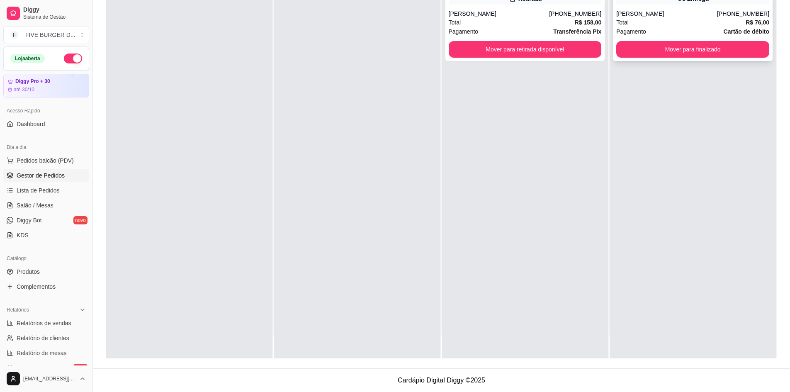
click at [734, 58] on div "**********" at bounding box center [693, 16] width 160 height 90
click at [733, 54] on button "Mover para finalizado" at bounding box center [693, 49] width 148 height 16
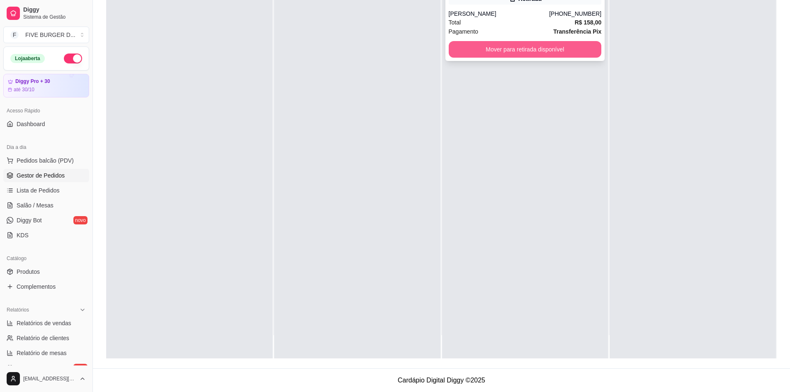
click at [582, 50] on button "Mover para retirada disponível" at bounding box center [525, 49] width 153 height 17
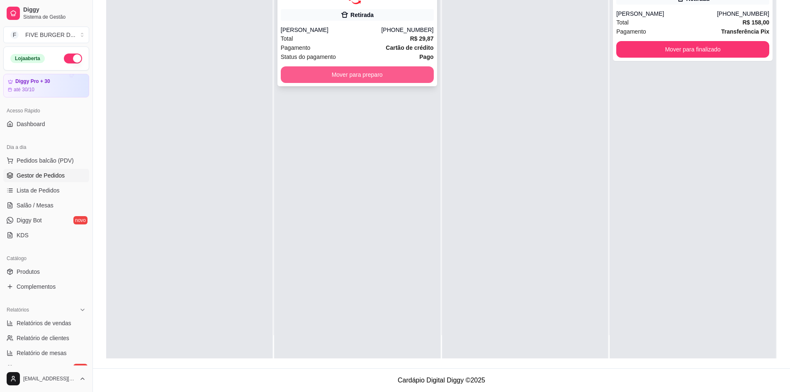
click at [400, 71] on button "Mover para preparo" at bounding box center [357, 74] width 153 height 17
click at [400, 71] on div "Mover para preparo" at bounding box center [357, 74] width 153 height 17
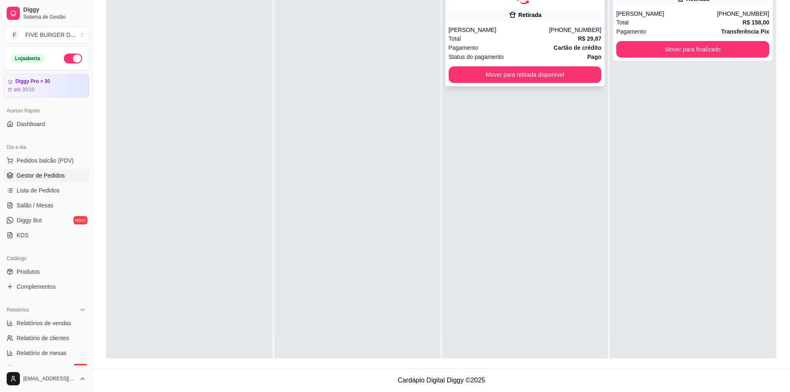
click at [525, 24] on div "**********" at bounding box center [525, 28] width 160 height 115
click at [515, 51] on div "Pagamento Cartão de crédito" at bounding box center [525, 47] width 153 height 9
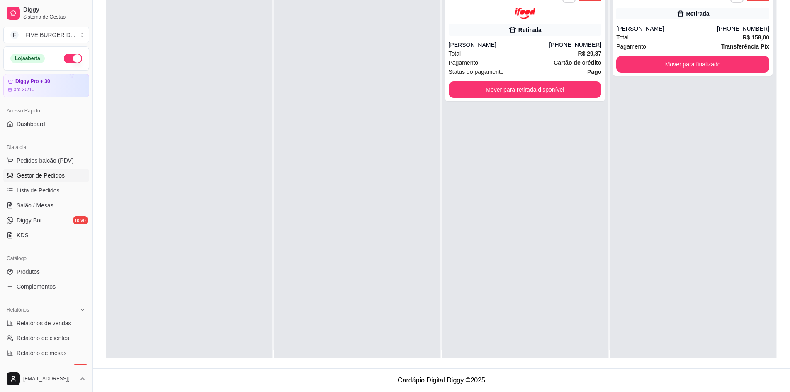
scroll to position [0, 0]
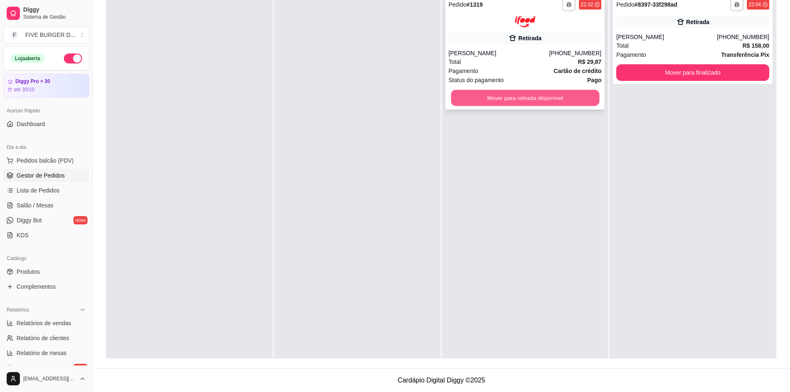
click at [500, 99] on button "Mover para retirada disponível" at bounding box center [525, 98] width 148 height 16
click at [500, 99] on div "Mover para retirada disponível" at bounding box center [525, 98] width 153 height 17
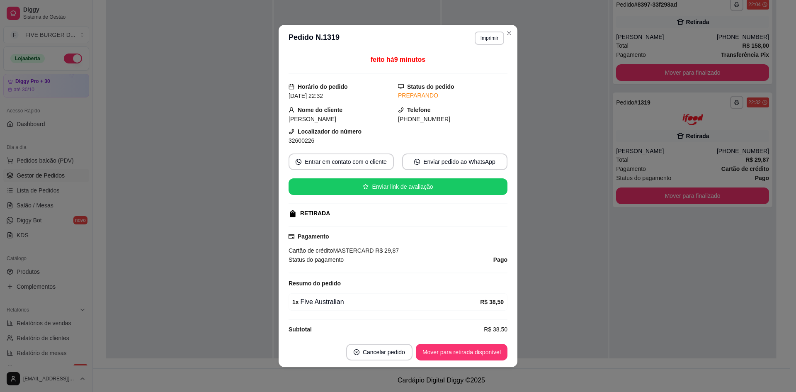
click at [540, 183] on div at bounding box center [525, 186] width 166 height 392
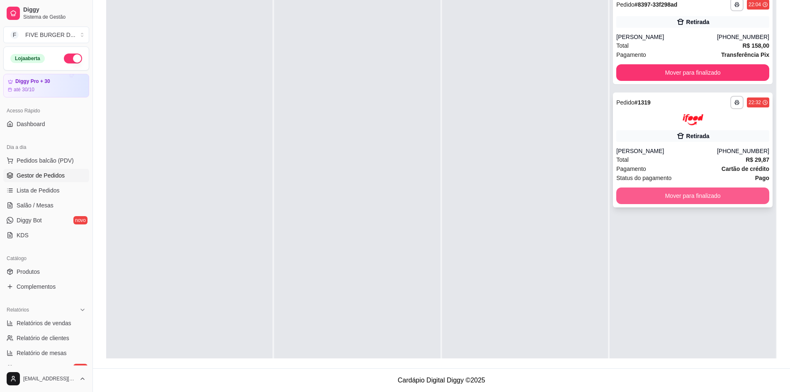
click at [749, 200] on button "Mover para finalizado" at bounding box center [692, 195] width 153 height 17
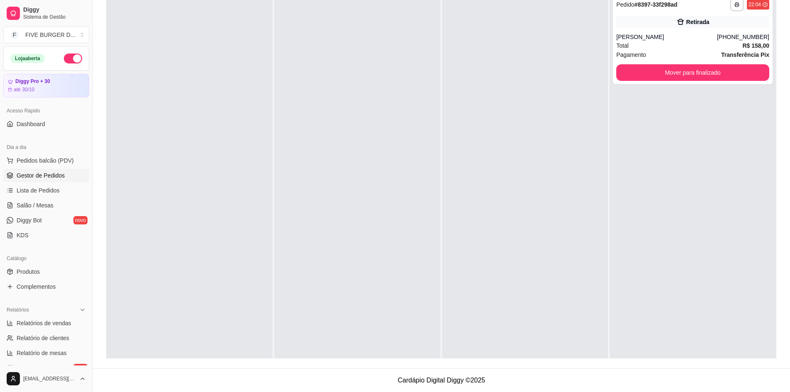
drag, startPoint x: 578, startPoint y: 119, endPoint x: 309, endPoint y: 158, distance: 271.5
click at [578, 119] on div at bounding box center [525, 186] width 166 height 392
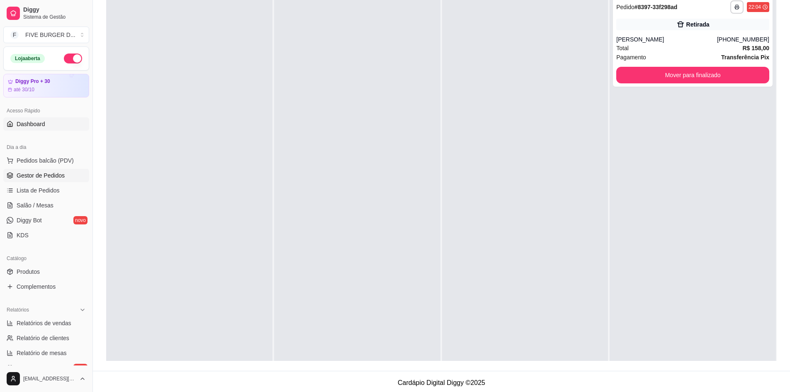
scroll to position [44, 0]
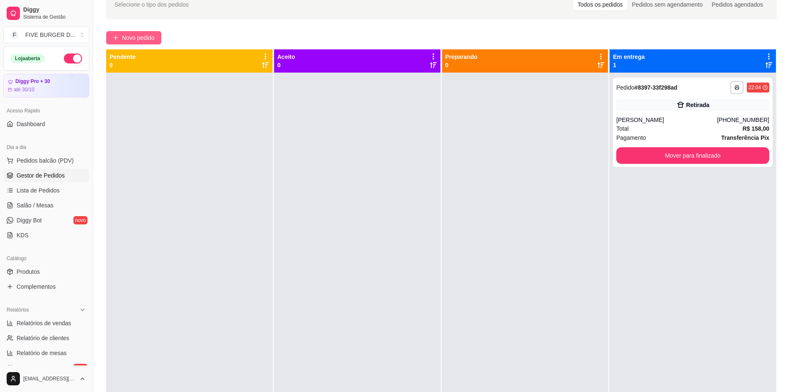
click at [147, 36] on span "Novo pedido" at bounding box center [138, 37] width 33 height 9
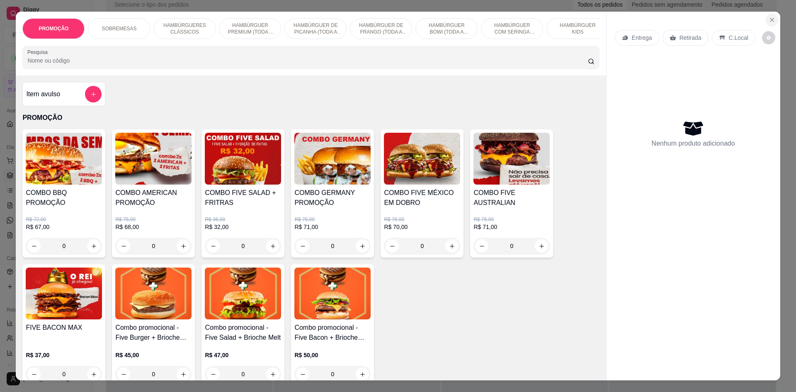
click at [771, 19] on icon "Close" at bounding box center [772, 19] width 3 height 3
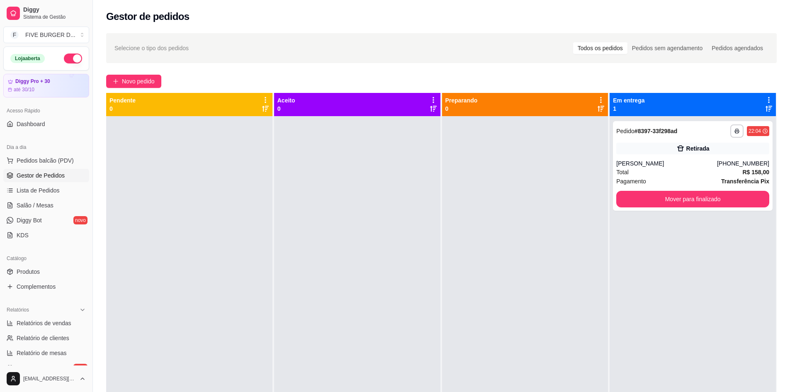
click at [70, 62] on button "button" at bounding box center [73, 58] width 18 height 10
click at [126, 79] on span "Novo pedido" at bounding box center [138, 81] width 33 height 9
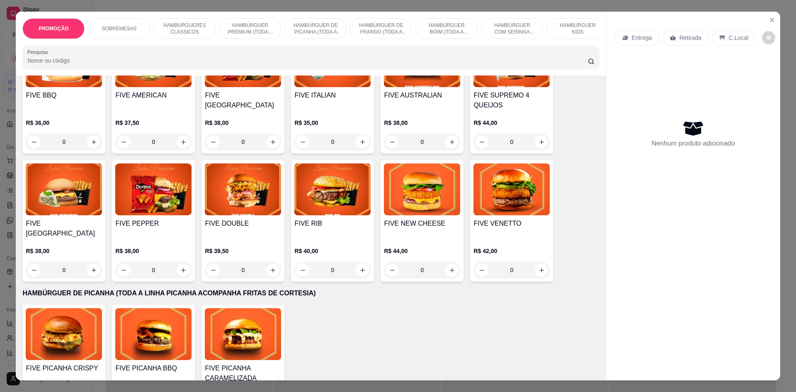
scroll to position [705, 0]
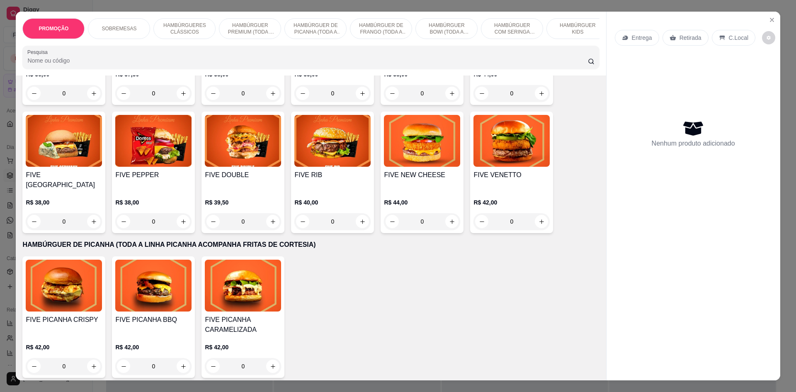
click at [488, 139] on img at bounding box center [512, 141] width 76 height 52
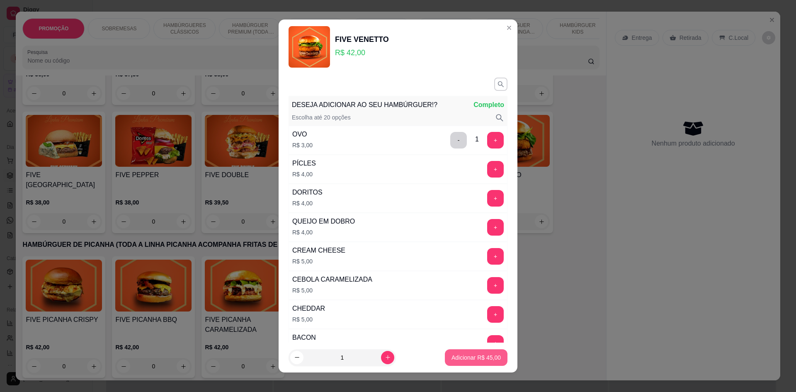
click at [452, 361] on p "Adicionar R$ 45,00" at bounding box center [476, 357] width 49 height 8
click at [452, 361] on div "FIVE PICANHA CRISPY R$ 42,00 0 FIVE PICANHA BBQ R$ 42,00 0 FIVE PICANHA CARAMEL…" at bounding box center [310, 317] width 577 height 122
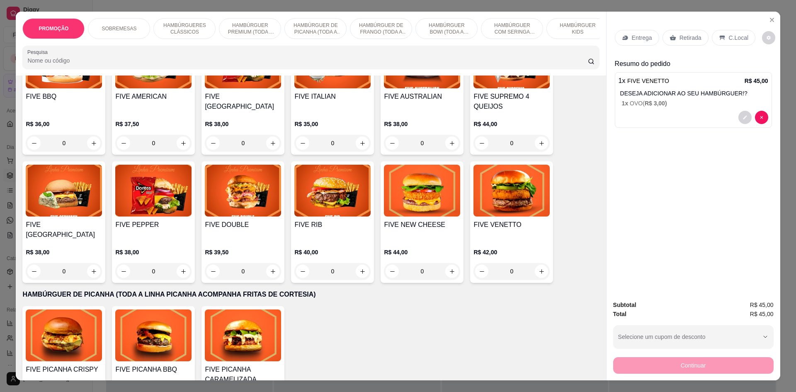
scroll to position [664, 0]
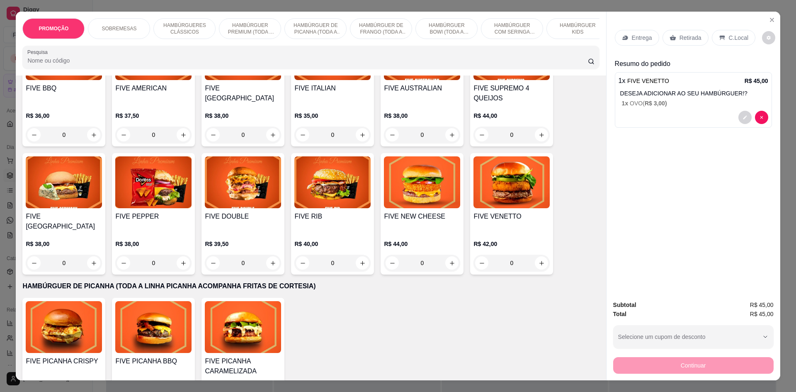
click at [422, 196] on img at bounding box center [422, 182] width 76 height 52
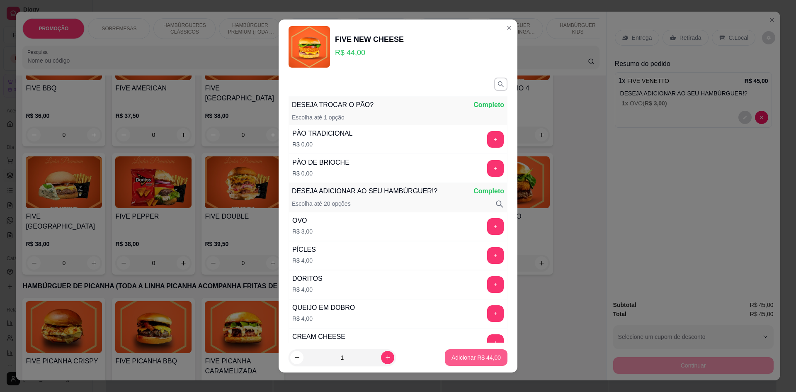
click at [471, 359] on p "Adicionar R$ 44,00" at bounding box center [476, 357] width 49 height 8
type input "1"
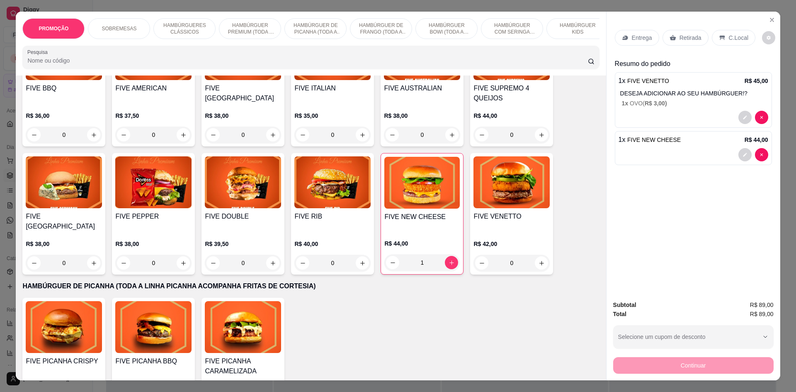
click at [471, 359] on div "FIVE PICANHA CRISPY R$ 42,00 0 FIVE PICANHA BBQ R$ 42,00 0 FIVE PICANHA CARAMEL…" at bounding box center [310, 359] width 577 height 122
click at [680, 40] on p "Retirada" at bounding box center [691, 38] width 22 height 8
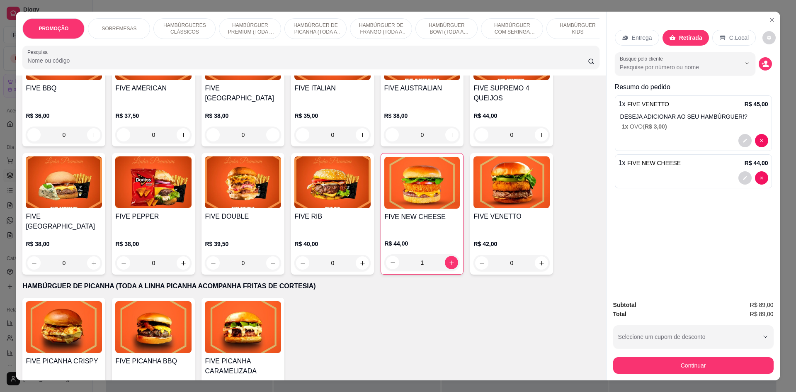
click at [759, 67] on button "decrease-product-quantity" at bounding box center [765, 63] width 13 height 13
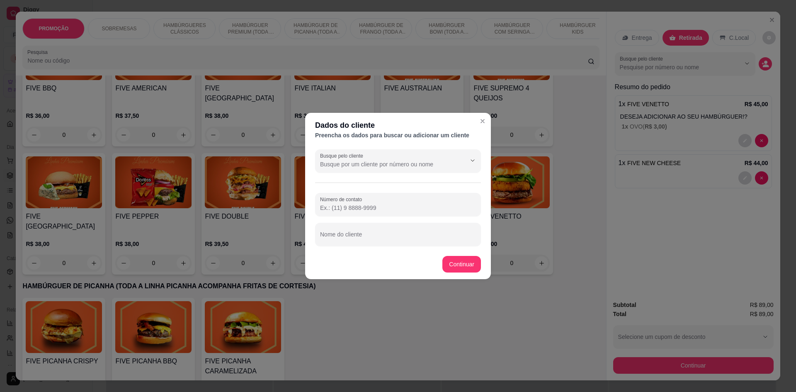
click at [414, 236] on input "Nome do cliente" at bounding box center [398, 237] width 156 height 8
drag, startPoint x: 414, startPoint y: 236, endPoint x: 310, endPoint y: 238, distance: 104.1
click at [310, 238] on div "Busque pelo cliente Número de contato Nome do cliente [PERSON_NAME]" at bounding box center [398, 197] width 186 height 103
type input "[PERSON_NAME]"
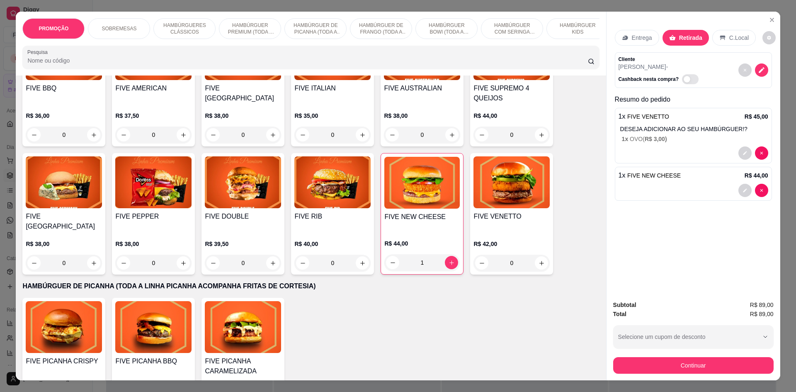
click at [652, 355] on div "Continuar" at bounding box center [693, 364] width 160 height 19
click at [655, 366] on button "Continuar" at bounding box center [693, 365] width 160 height 17
click at [689, 369] on button "Continuar" at bounding box center [693, 365] width 160 height 17
click at [669, 362] on button "Continuar" at bounding box center [693, 365] width 156 height 16
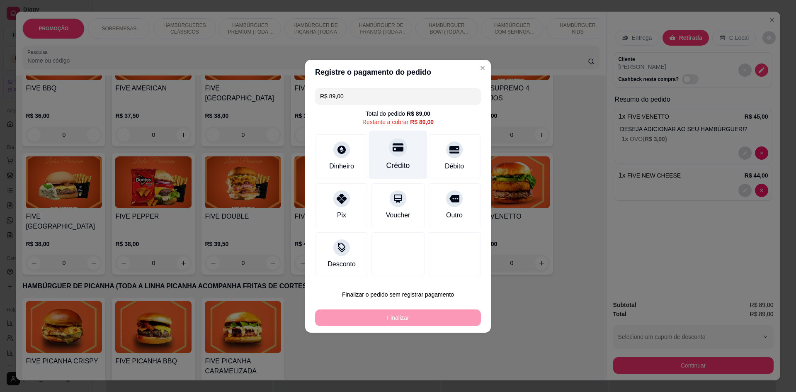
click at [403, 154] on div "Crédito" at bounding box center [398, 154] width 58 height 49
type input "R$ 0,00"
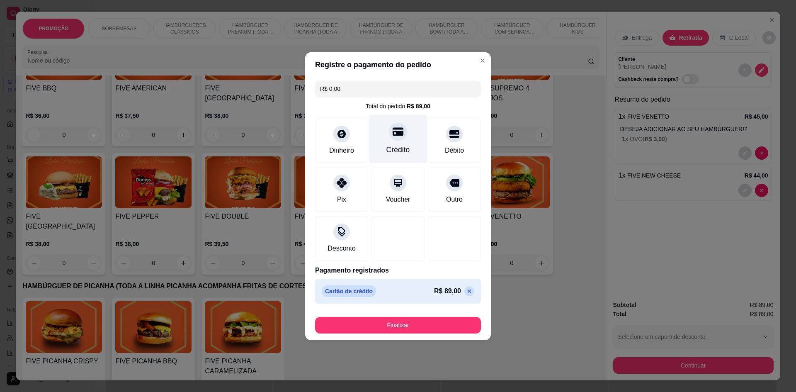
click at [403, 154] on div "Crédito" at bounding box center [399, 149] width 24 height 11
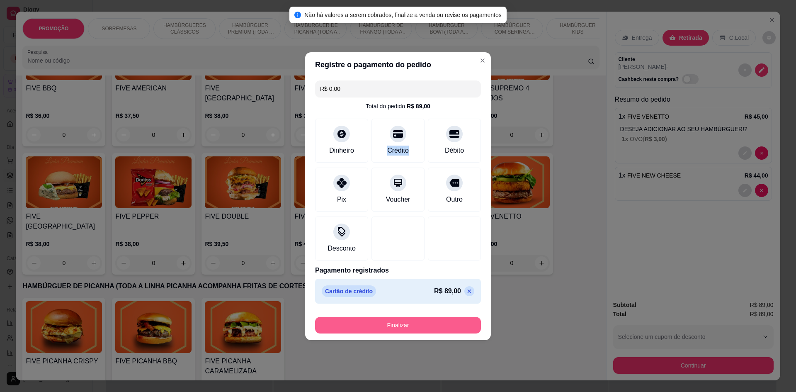
click at [441, 332] on button "Finalizar" at bounding box center [398, 325] width 166 height 17
type input "0"
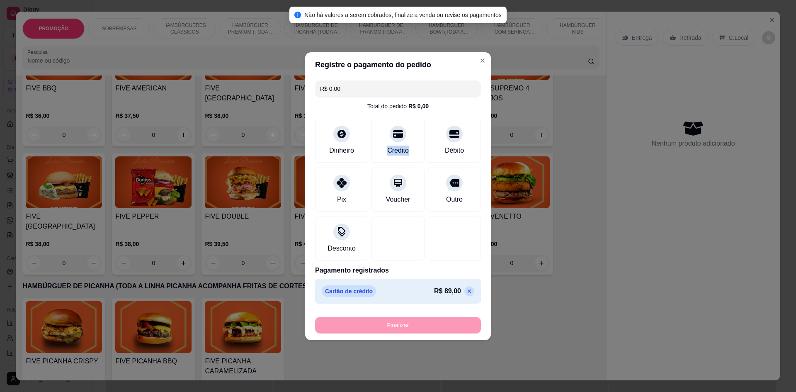
type input "-R$ 89,00"
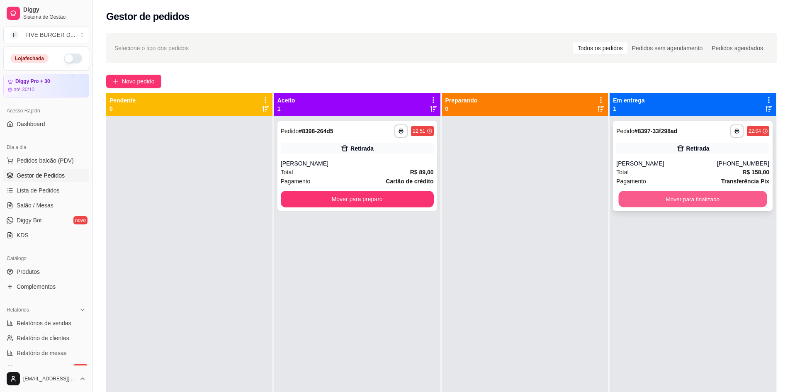
click at [682, 199] on button "Mover para finalizado" at bounding box center [693, 199] width 148 height 16
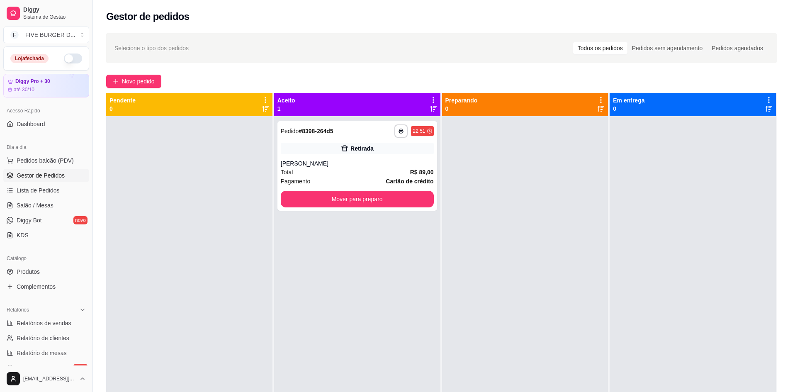
click at [573, 343] on div at bounding box center [525, 312] width 166 height 392
click at [364, 203] on button "Mover para preparo" at bounding box center [357, 199] width 153 height 17
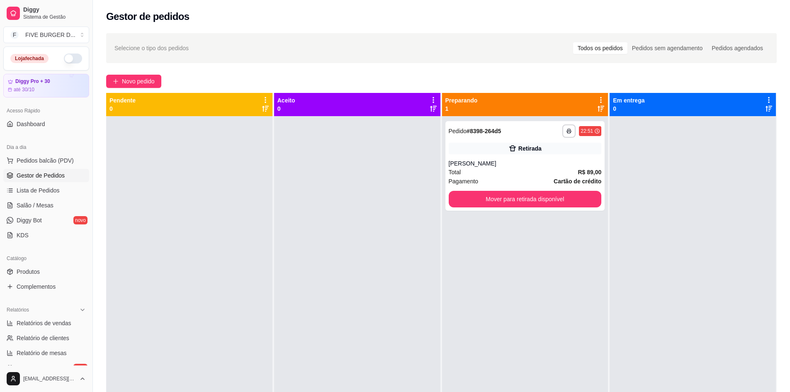
click at [239, 331] on div at bounding box center [189, 312] width 166 height 392
click at [499, 146] on div "Retirada" at bounding box center [525, 149] width 153 height 12
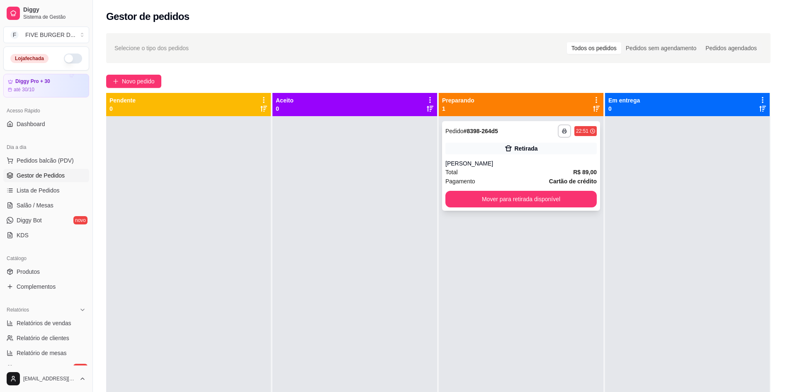
click at [499, 146] on button "Entrar em contato com o cliente" at bounding box center [395, 138] width 219 height 17
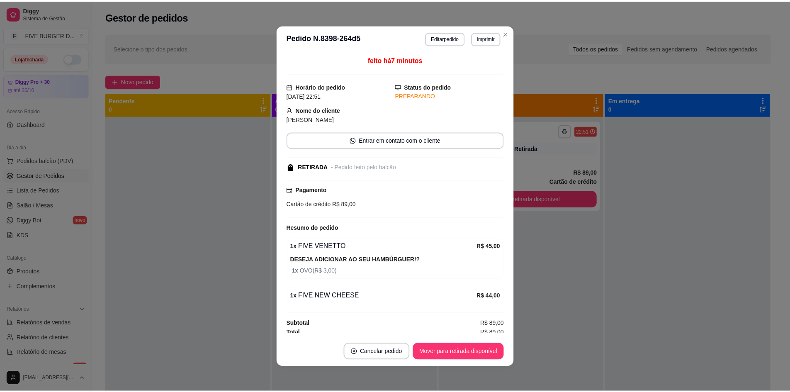
scroll to position [2, 0]
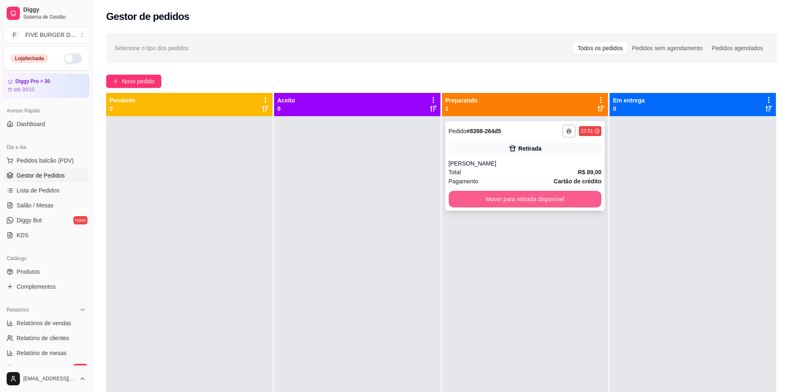
click at [501, 195] on button "Mover para retirada disponível" at bounding box center [525, 199] width 153 height 17
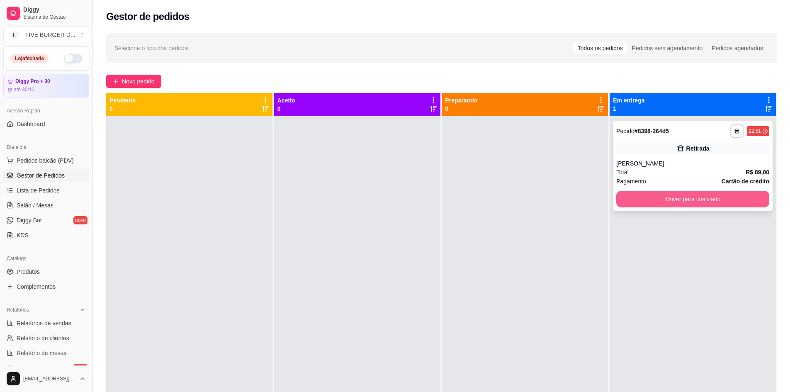
click at [650, 198] on button "Mover para finalizado" at bounding box center [692, 199] width 153 height 17
